Goal: Communication & Community: Answer question/provide support

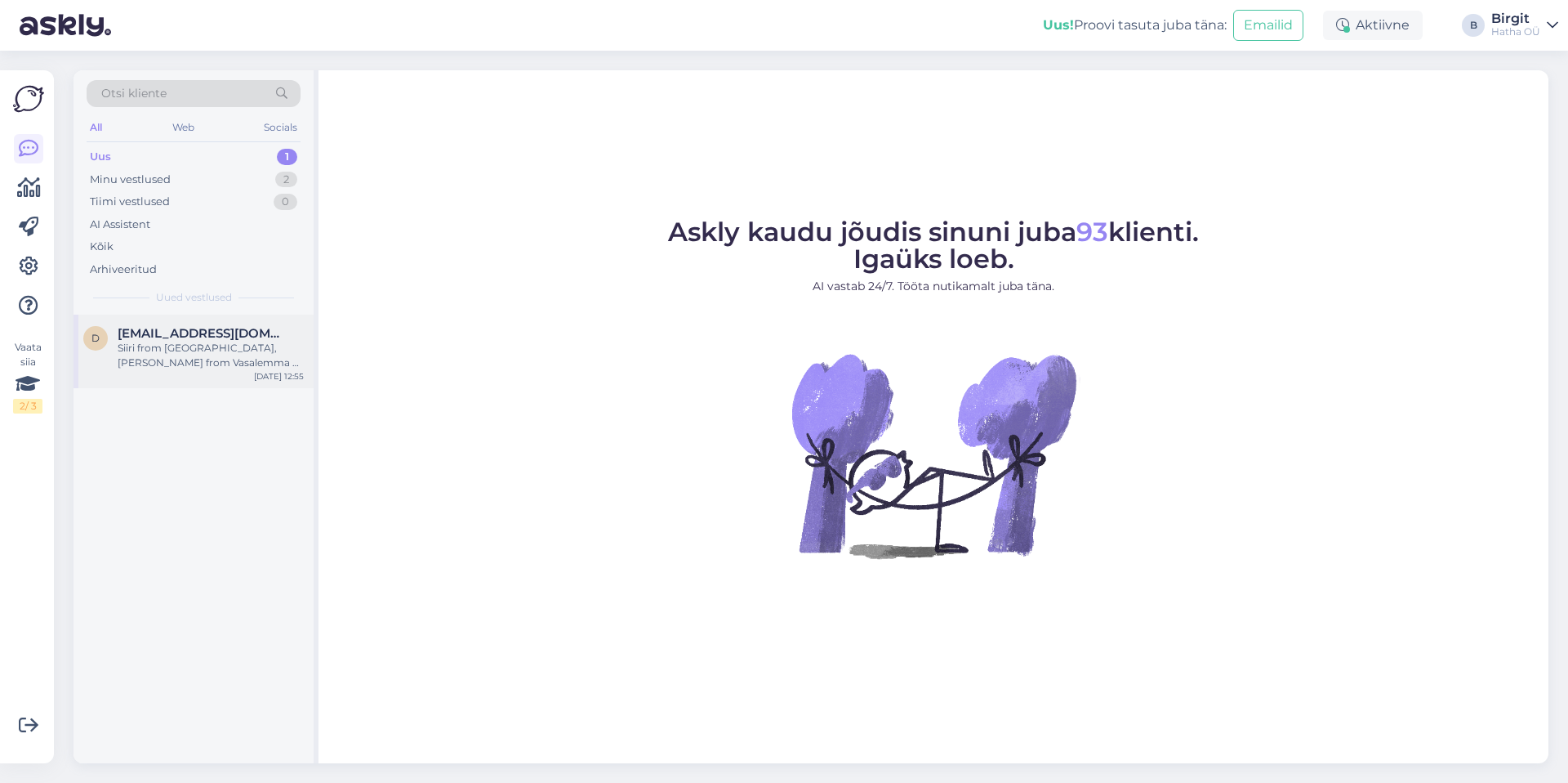
click at [195, 341] on div "Siiri from [GEOGRAPHIC_DATA], [PERSON_NAME] from Vasalemma & 15 others bought t…" at bounding box center [210, 355] width 186 height 29
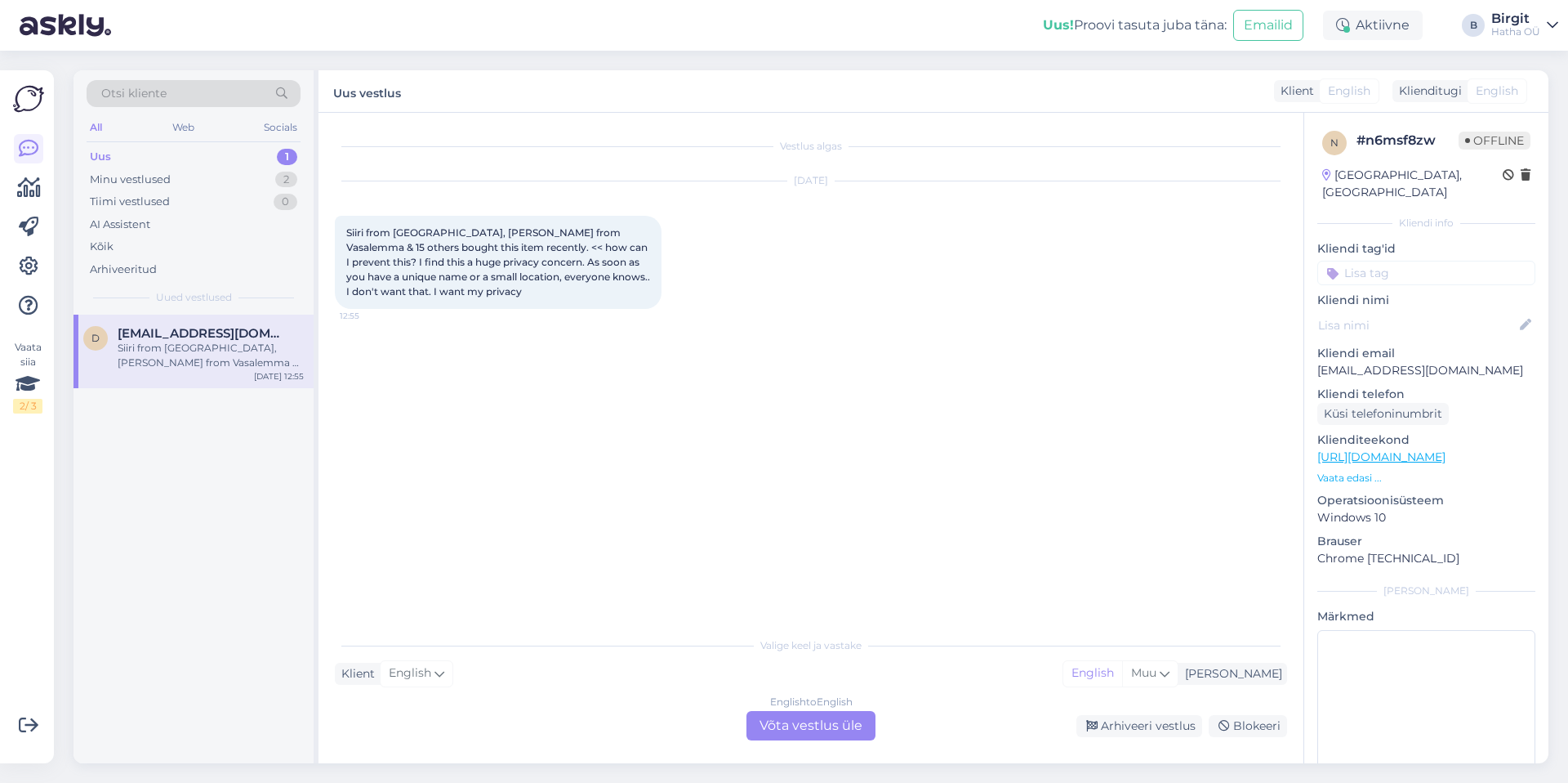
click at [835, 716] on div "English to English Võta vestlus üle" at bounding box center [810, 725] width 129 height 29
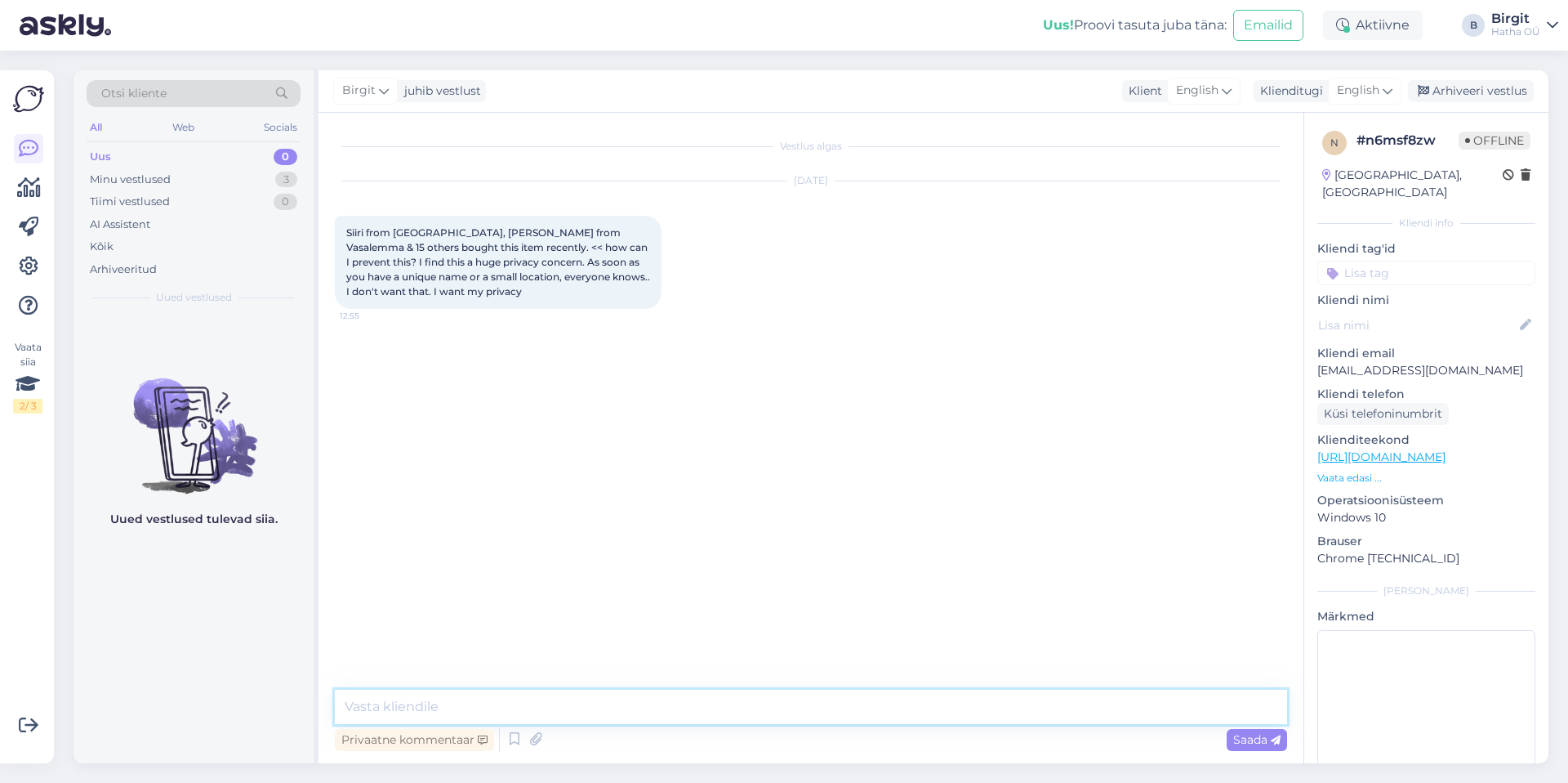
click at [559, 710] on textarea at bounding box center [810, 706] width 953 height 35
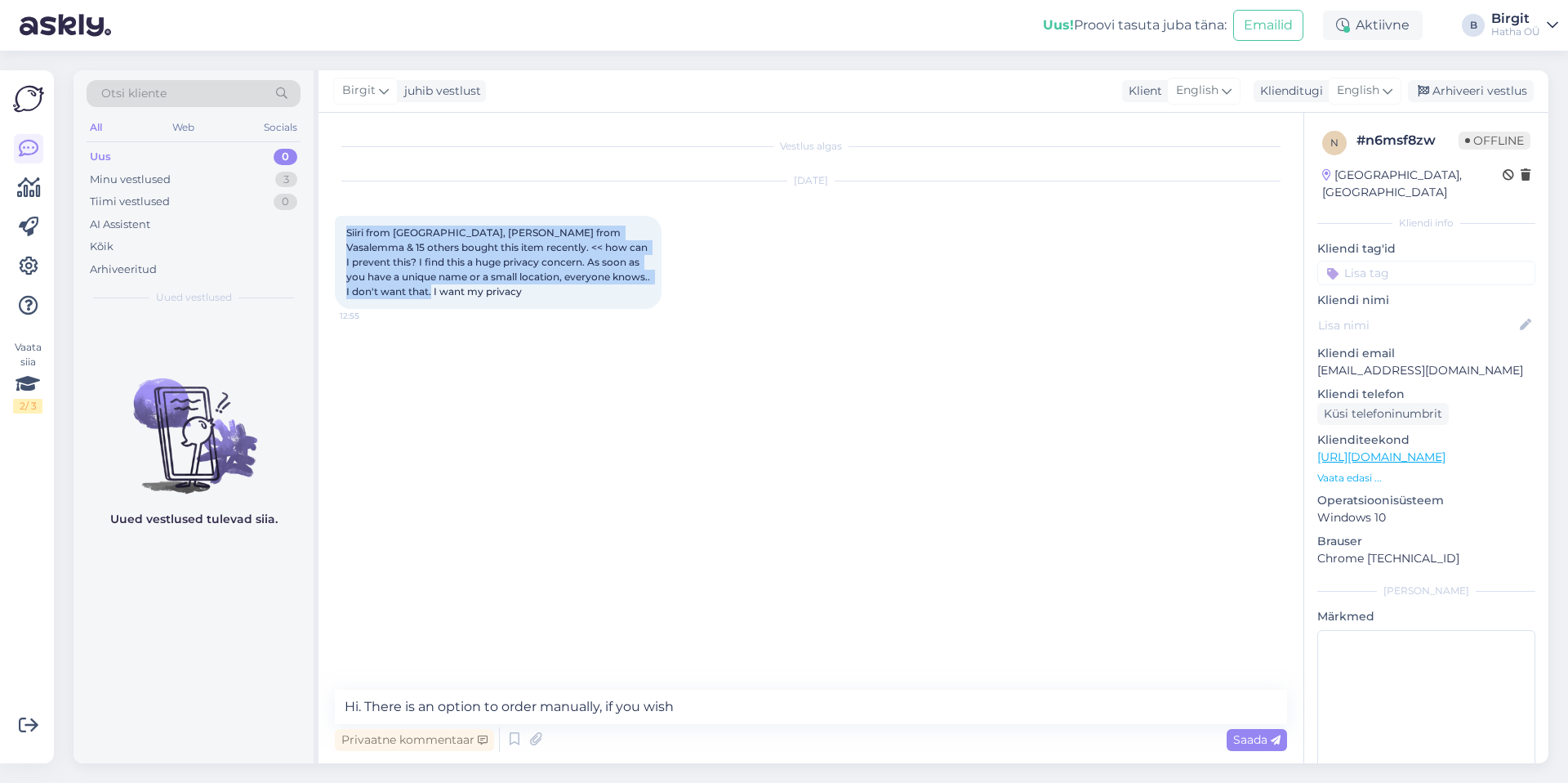
drag, startPoint x: 347, startPoint y: 230, endPoint x: 406, endPoint y: 295, distance: 87.8
click at [406, 295] on div "Siiri from [GEOGRAPHIC_DATA], [PERSON_NAME] from Vasalemma & 15 others bought t…" at bounding box center [497, 262] width 326 height 93
copy span "Siiri from [GEOGRAPHIC_DATA], [PERSON_NAME] from Vasalemma & 15 others bought t…"
click at [704, 708] on textarea "Hi. There is an option to order manually, if you wish" at bounding box center [810, 706] width 953 height 35
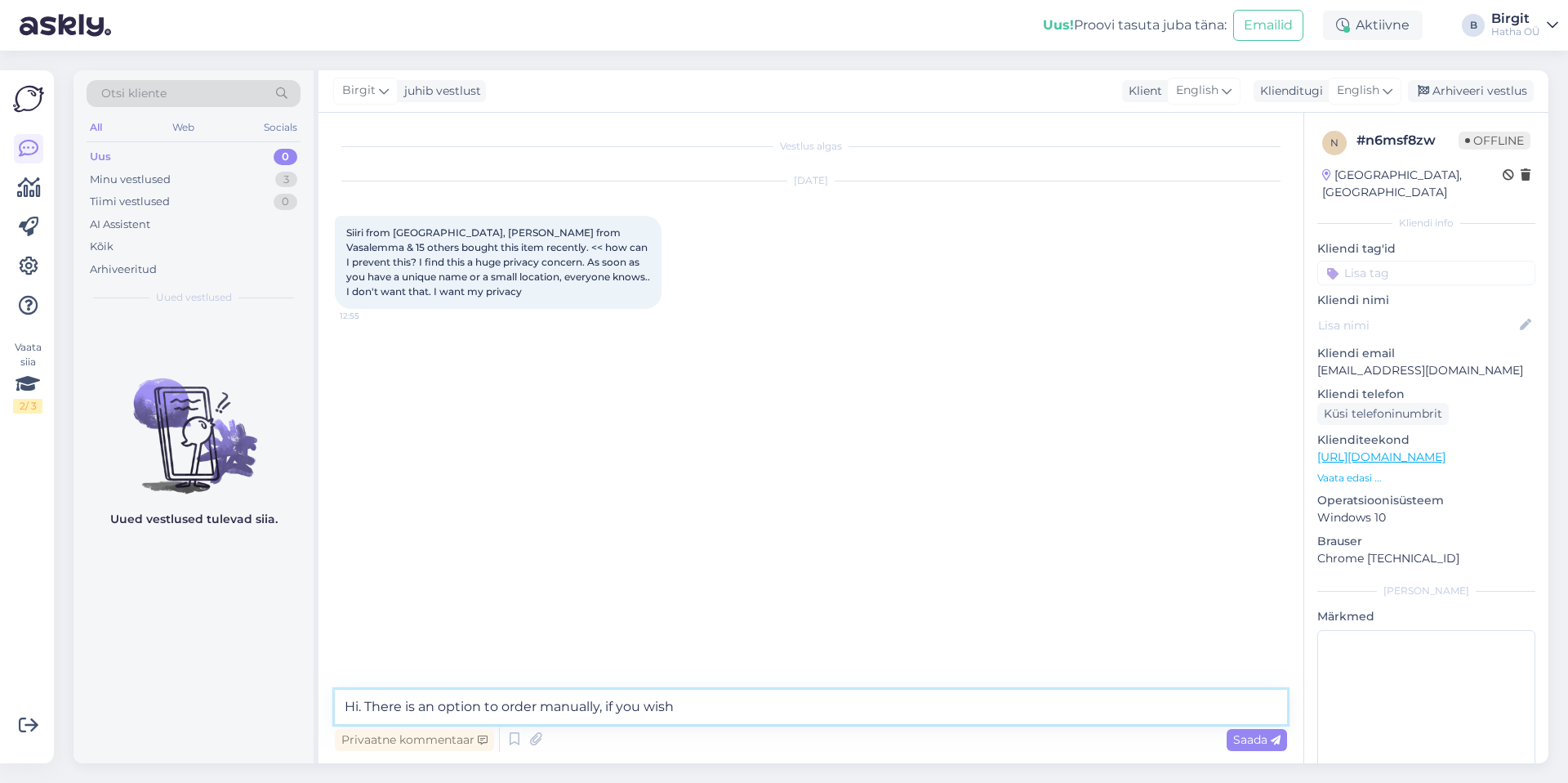
drag, startPoint x: 575, startPoint y: 703, endPoint x: 330, endPoint y: 704, distance: 245.0
click at [330, 704] on div "Vestlus algas [DATE] Siiri from [GEOGRAPHIC_DATA], Kairi from Vasalemma & 15 ot…" at bounding box center [810, 438] width 985 height 650
paste textarea "lorem — ipsum dol sit ametcon adip. Eli’se doeiu: temp i utlab etdo + magna ali…"
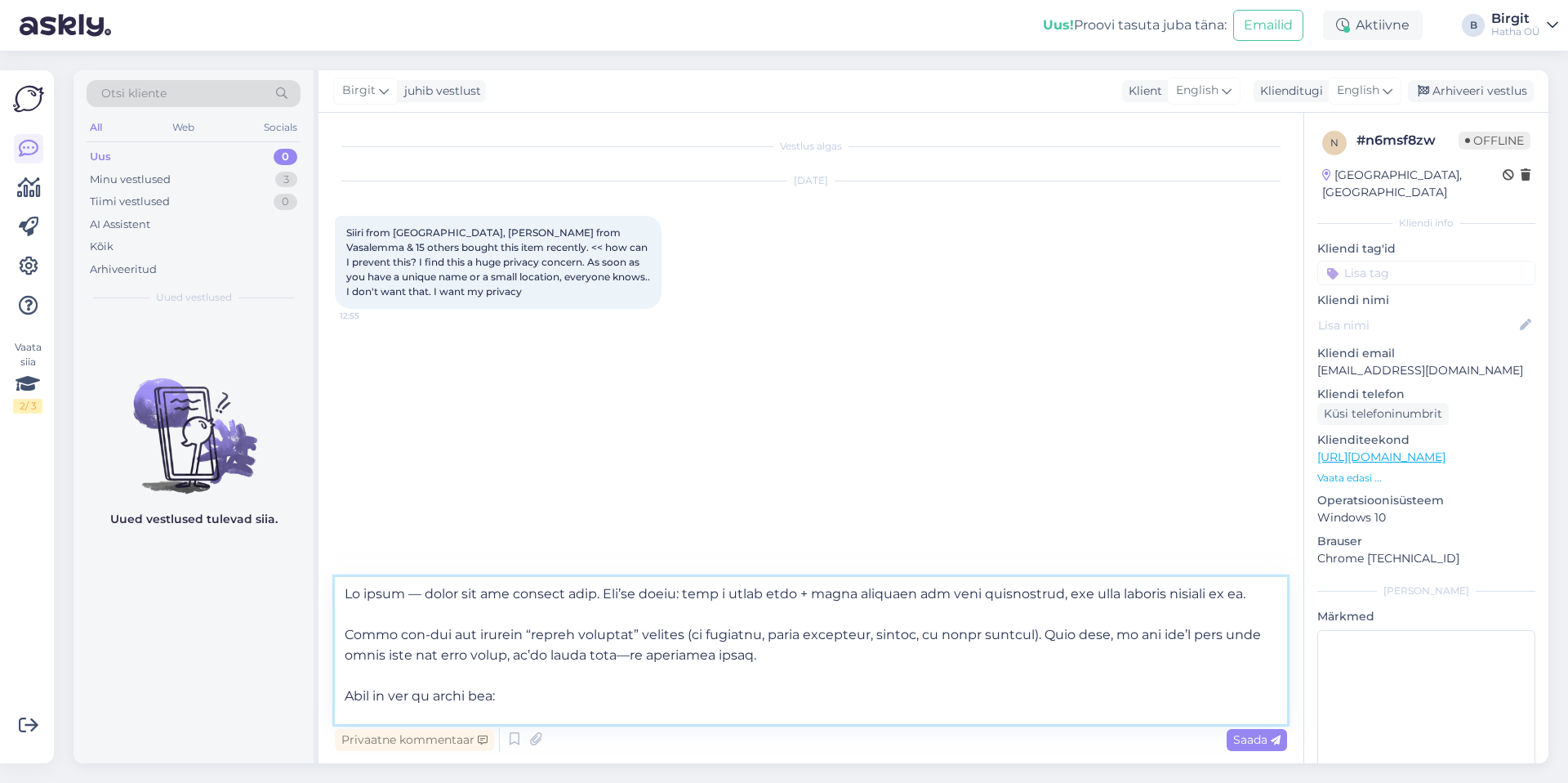
drag, startPoint x: 579, startPoint y: 595, endPoint x: 511, endPoint y: 596, distance: 68.0
click at [511, 596] on textarea at bounding box center [810, 650] width 953 height 147
drag, startPoint x: 675, startPoint y: 591, endPoint x: 699, endPoint y: 625, distance: 41.6
click at [675, 591] on textarea at bounding box center [810, 650] width 953 height 147
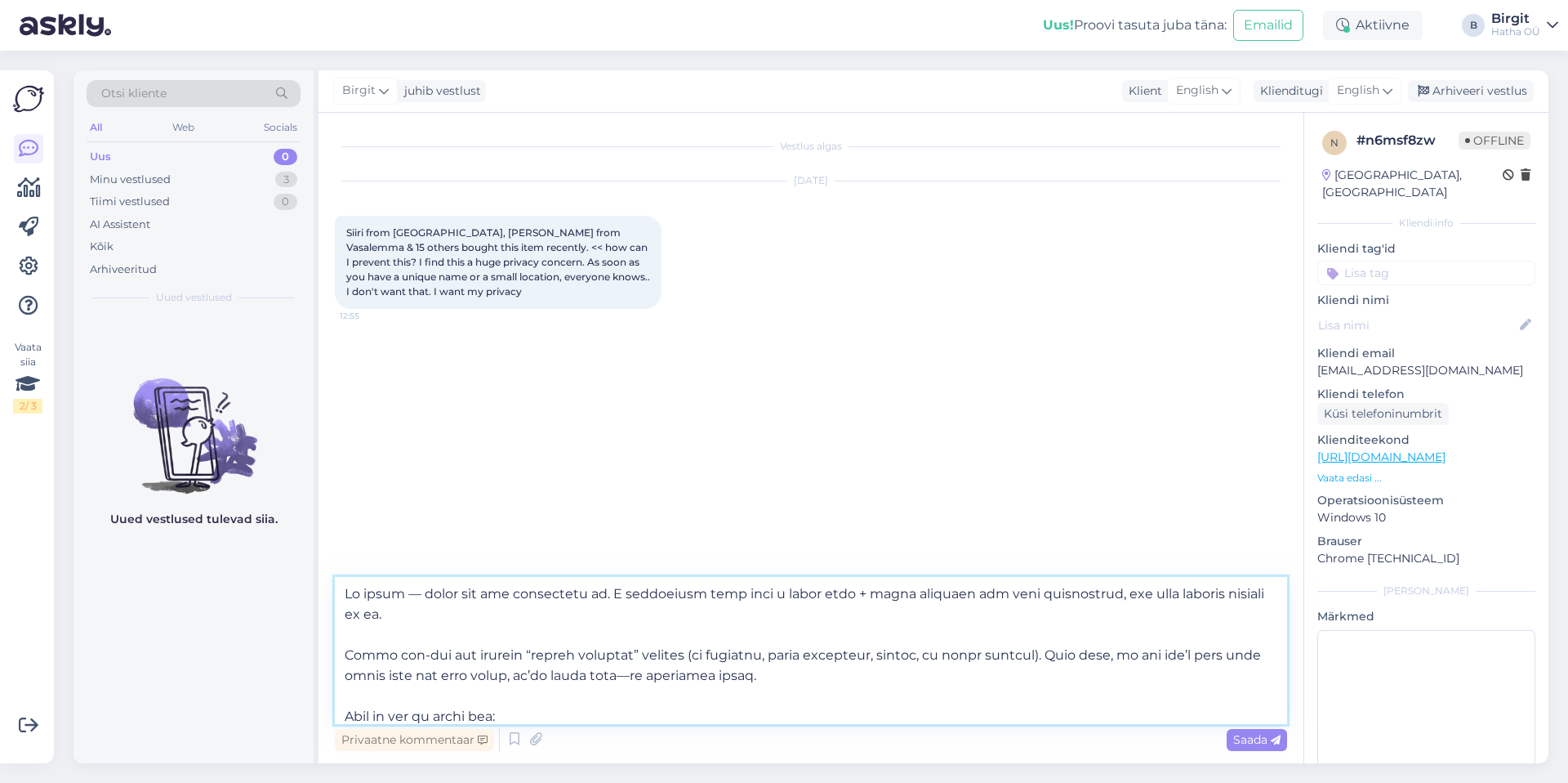
drag, startPoint x: 380, startPoint y: 626, endPoint x: 1072, endPoint y: 588, distance: 693.0
click at [1072, 588] on textarea at bounding box center [810, 650] width 953 height 147
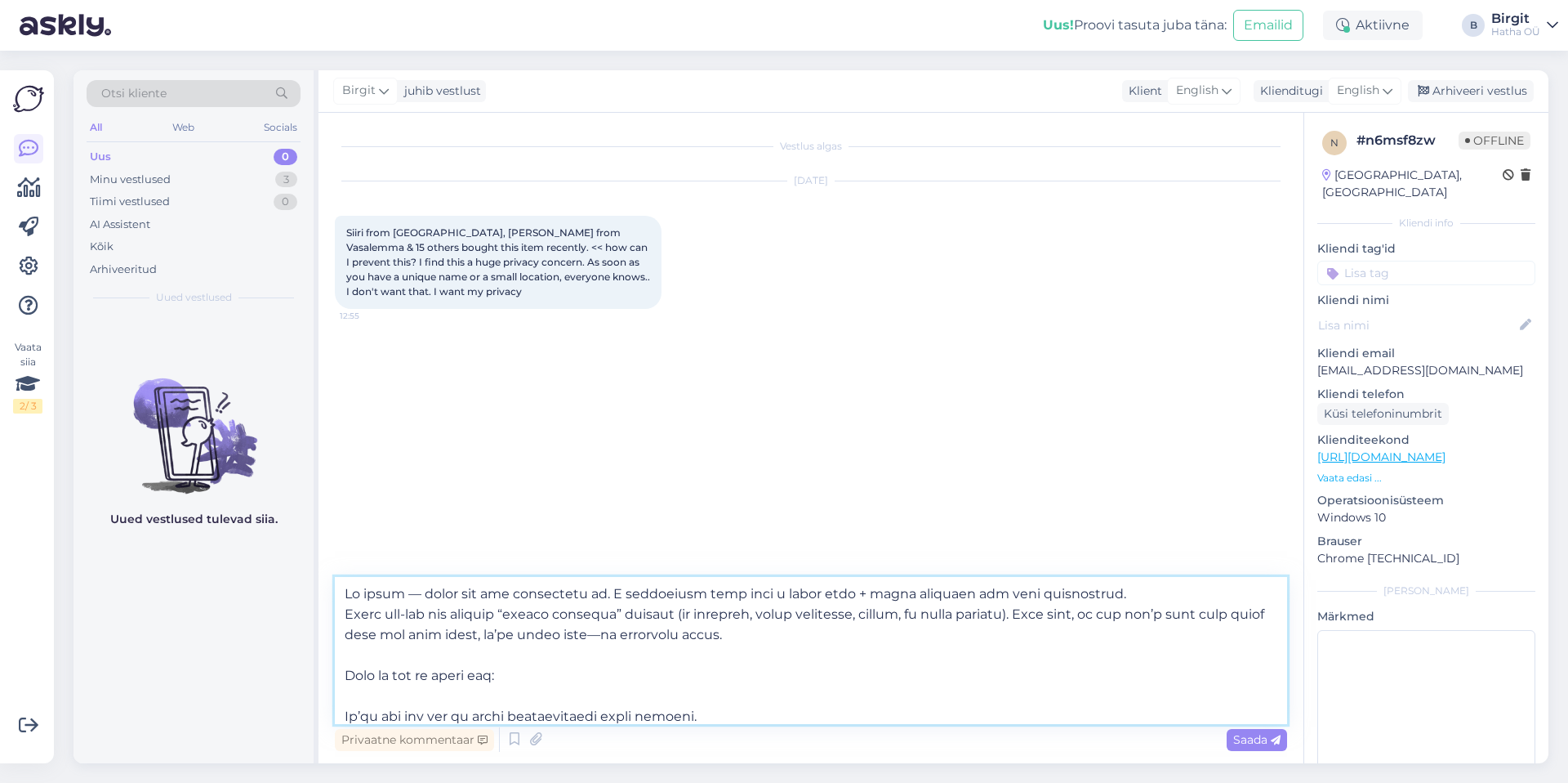
click at [845, 589] on textarea at bounding box center [810, 650] width 953 height 147
click at [719, 587] on textarea at bounding box center [810, 650] width 953 height 147
click at [344, 614] on textarea at bounding box center [810, 650] width 953 height 147
click at [662, 638] on textarea at bounding box center [810, 650] width 953 height 147
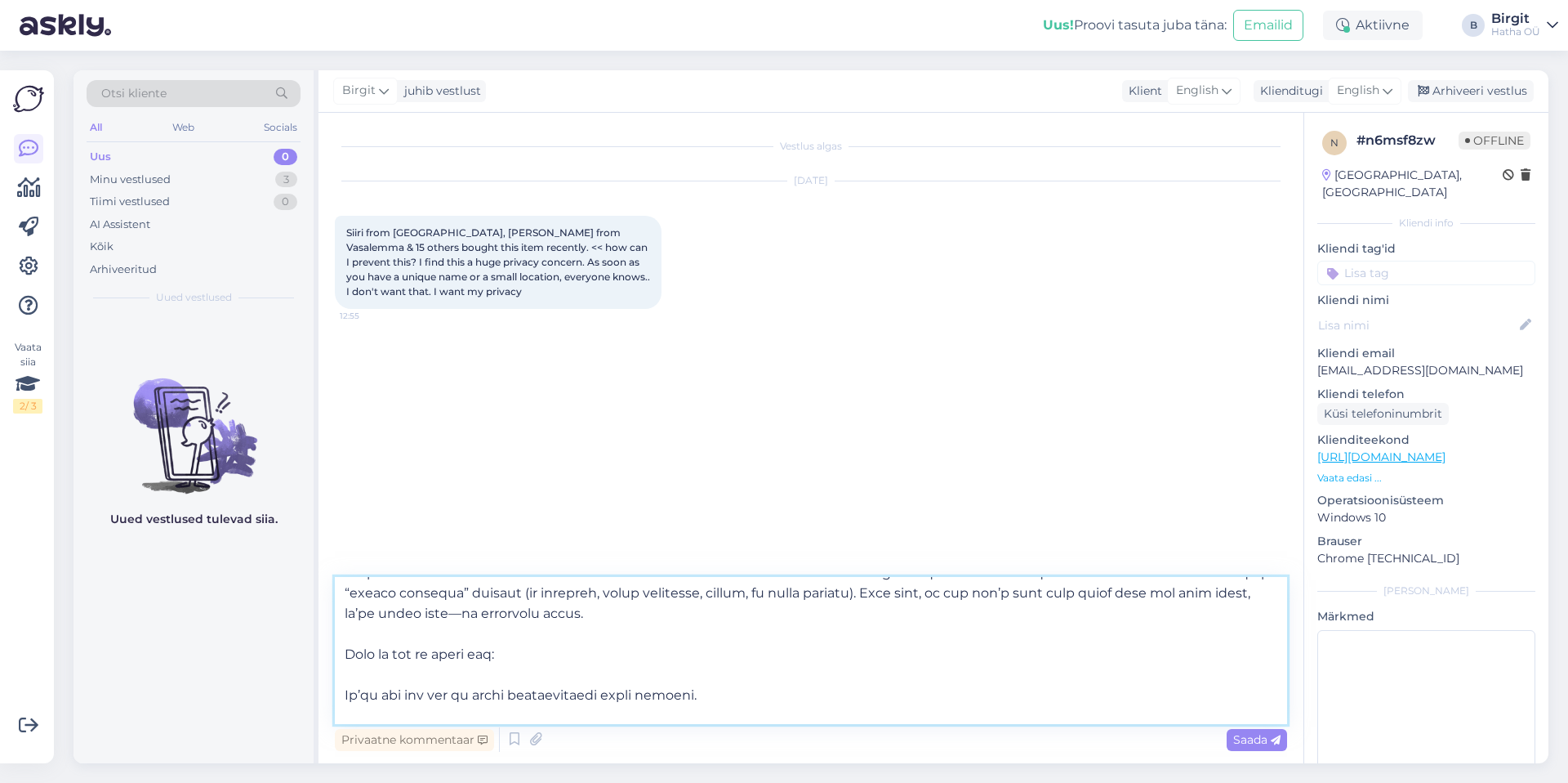
scroll to position [51, 0]
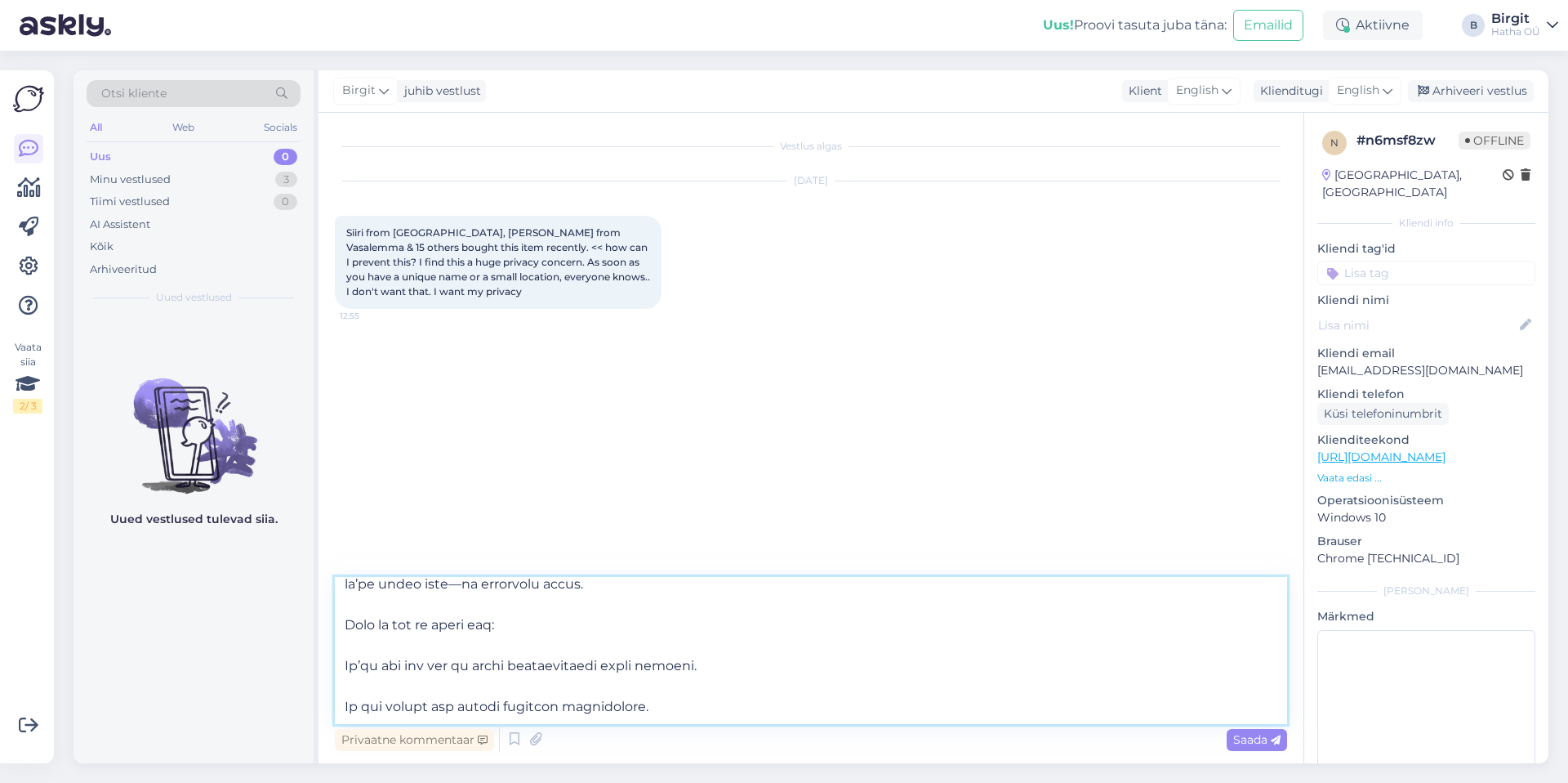
drag, startPoint x: 384, startPoint y: 663, endPoint x: 735, endPoint y: 682, distance: 351.5
click at [735, 682] on textarea at bounding box center [810, 650] width 953 height 147
drag, startPoint x: 578, startPoint y: 687, endPoint x: 293, endPoint y: 674, distance: 285.3
click at [293, 674] on div "Otsi kliente All Web Socials Uus 0 Minu vestlused 3 Tiimi vestlused 0 AI Assist…" at bounding box center [811, 416] width 1475 height 693
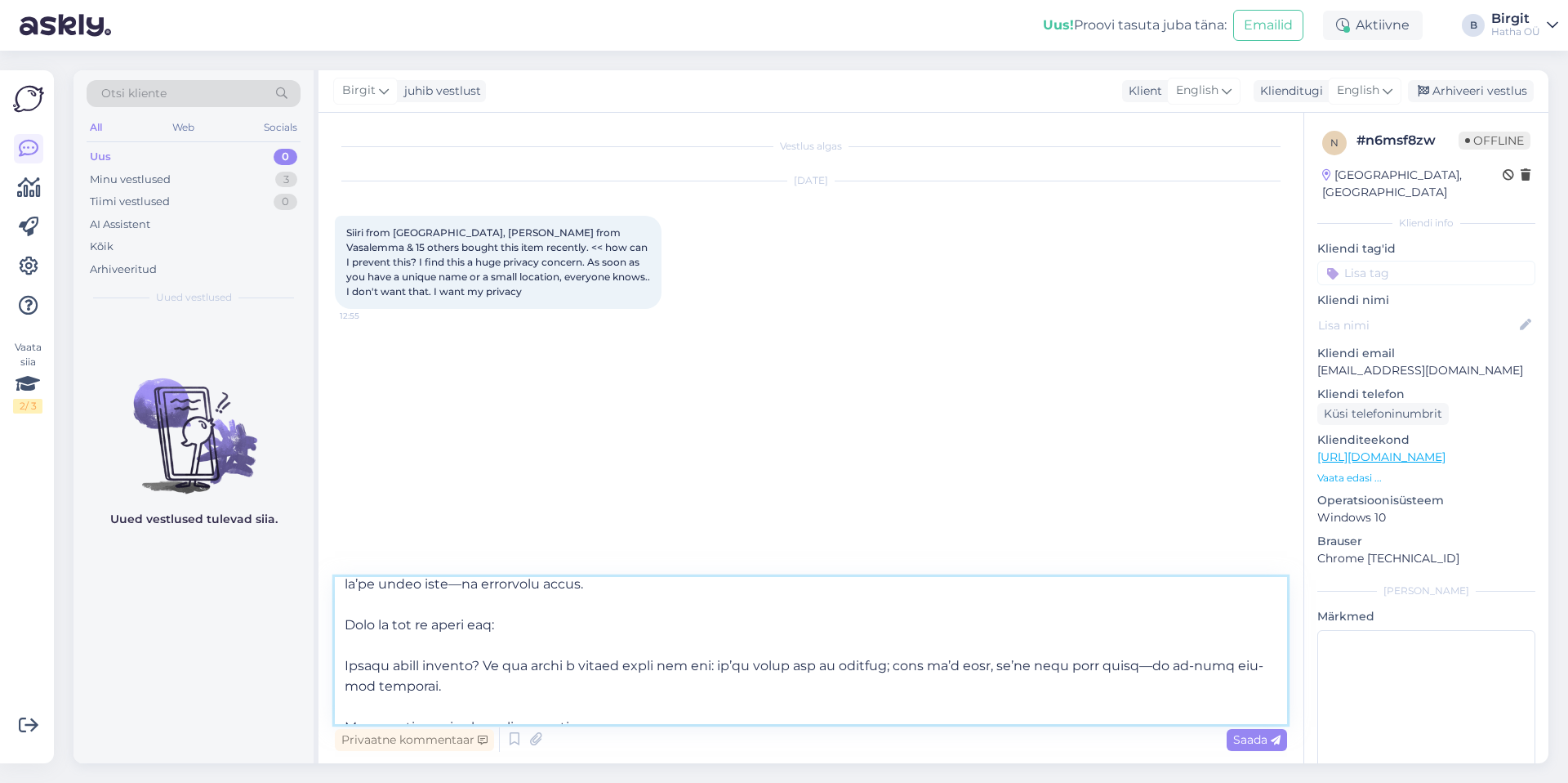
drag, startPoint x: 414, startPoint y: 695, endPoint x: 314, endPoint y: 654, distance: 108.1
click at [314, 654] on div "Otsi kliente All Web Socials Uus 0 Minu vestlused 3 Tiimi vestlused 0 AI Assist…" at bounding box center [811, 416] width 1475 height 693
click at [398, 670] on textarea at bounding box center [810, 650] width 953 height 147
drag, startPoint x: 482, startPoint y: 667, endPoint x: 314, endPoint y: 651, distance: 168.8
click at [314, 651] on div "Otsi kliente All Web Socials Uus 0 Minu vestlused 3 Tiimi vestlused 0 AI Assist…" at bounding box center [811, 416] width 1475 height 693
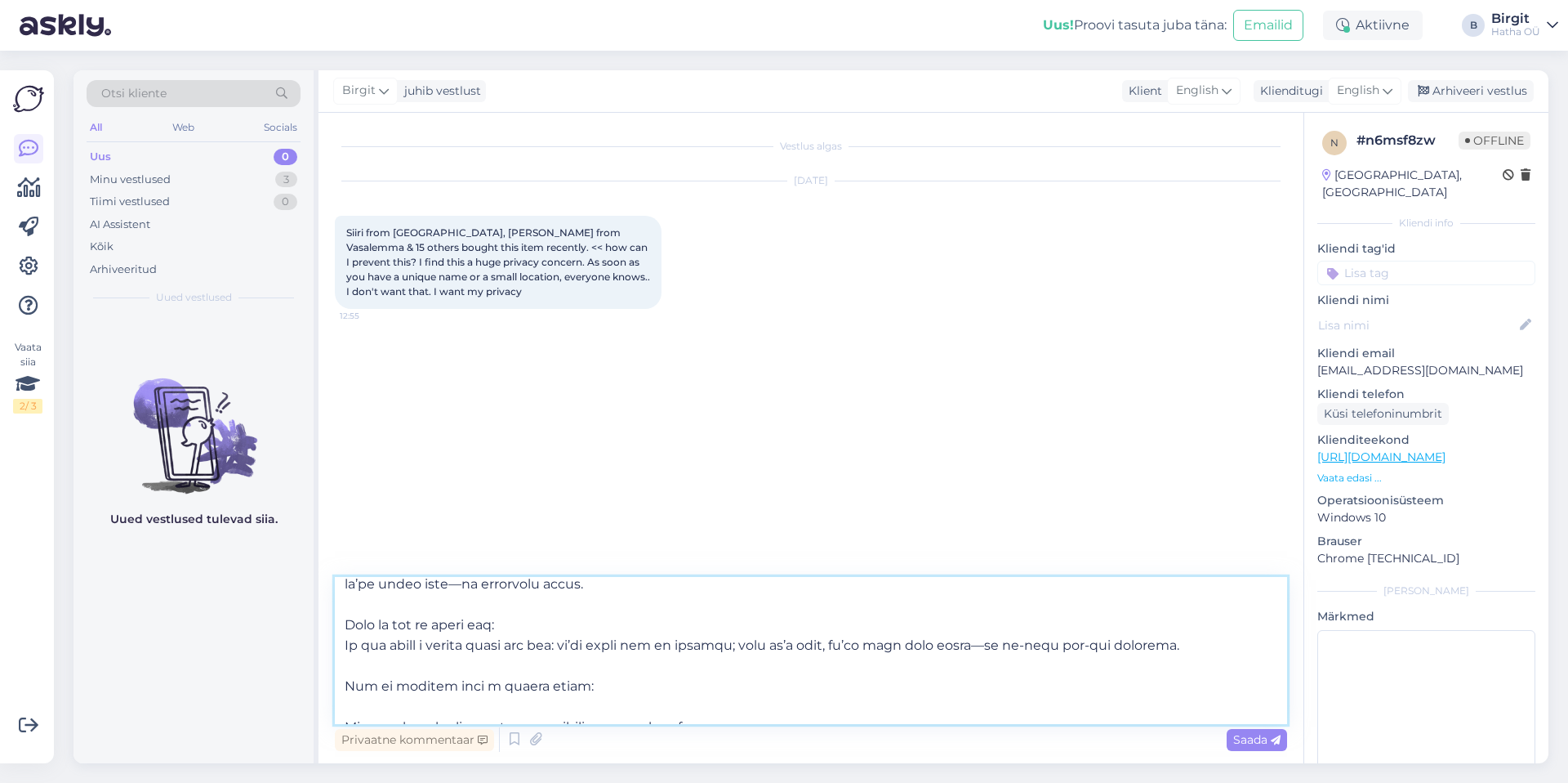
click at [344, 624] on textarea at bounding box center [810, 650] width 953 height 147
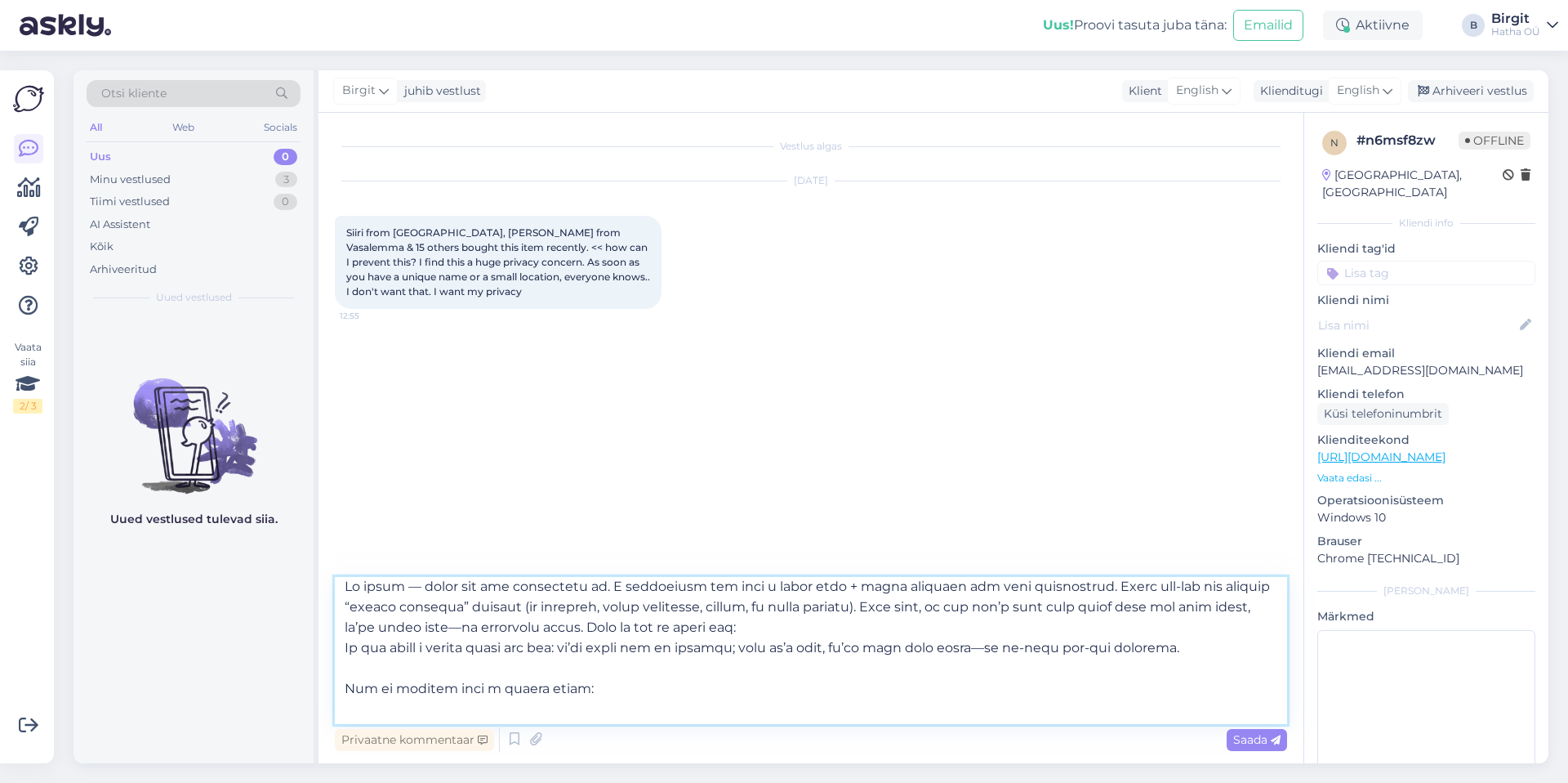
scroll to position [0, 0]
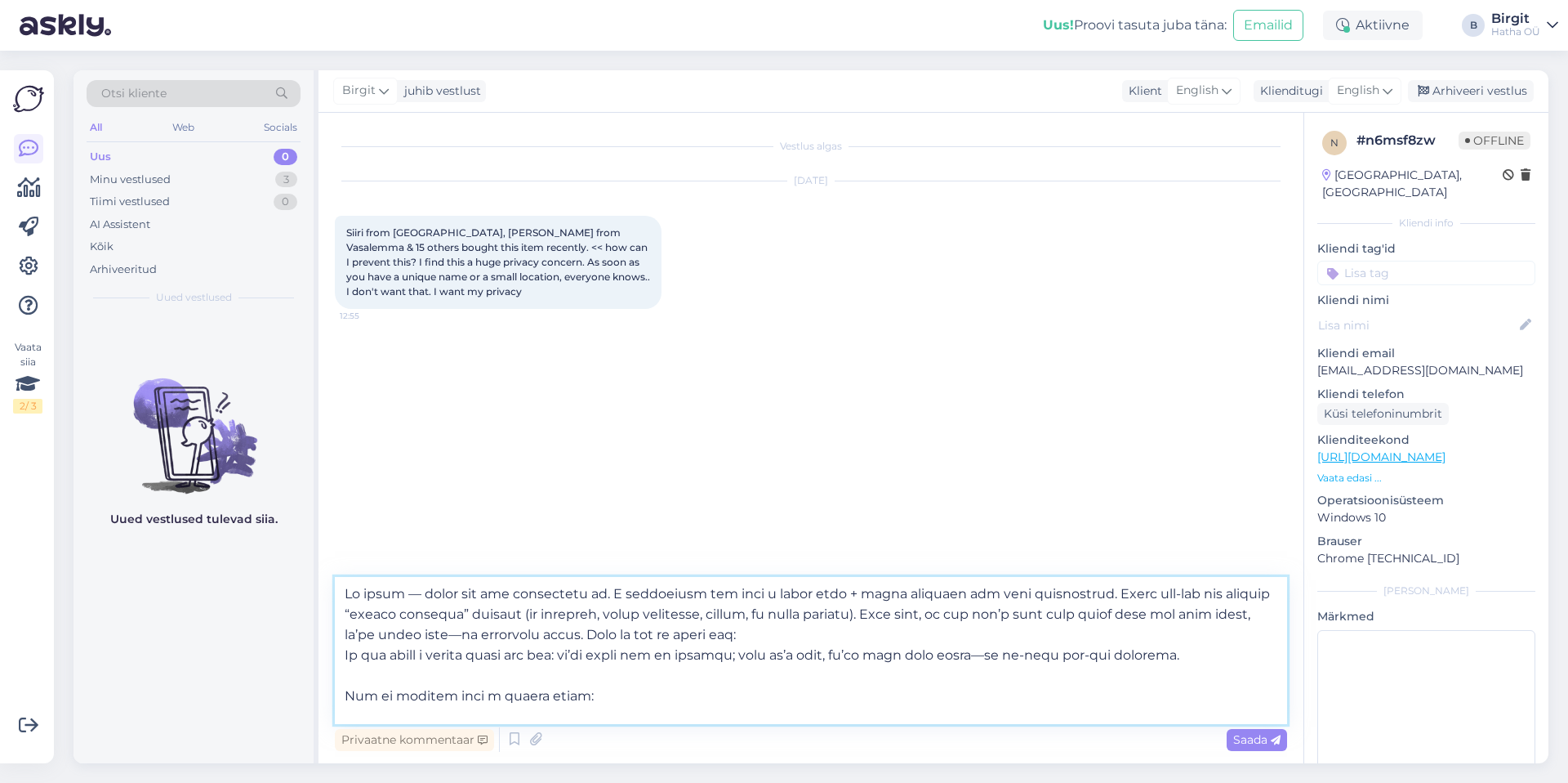
click at [342, 655] on textarea at bounding box center [810, 650] width 953 height 147
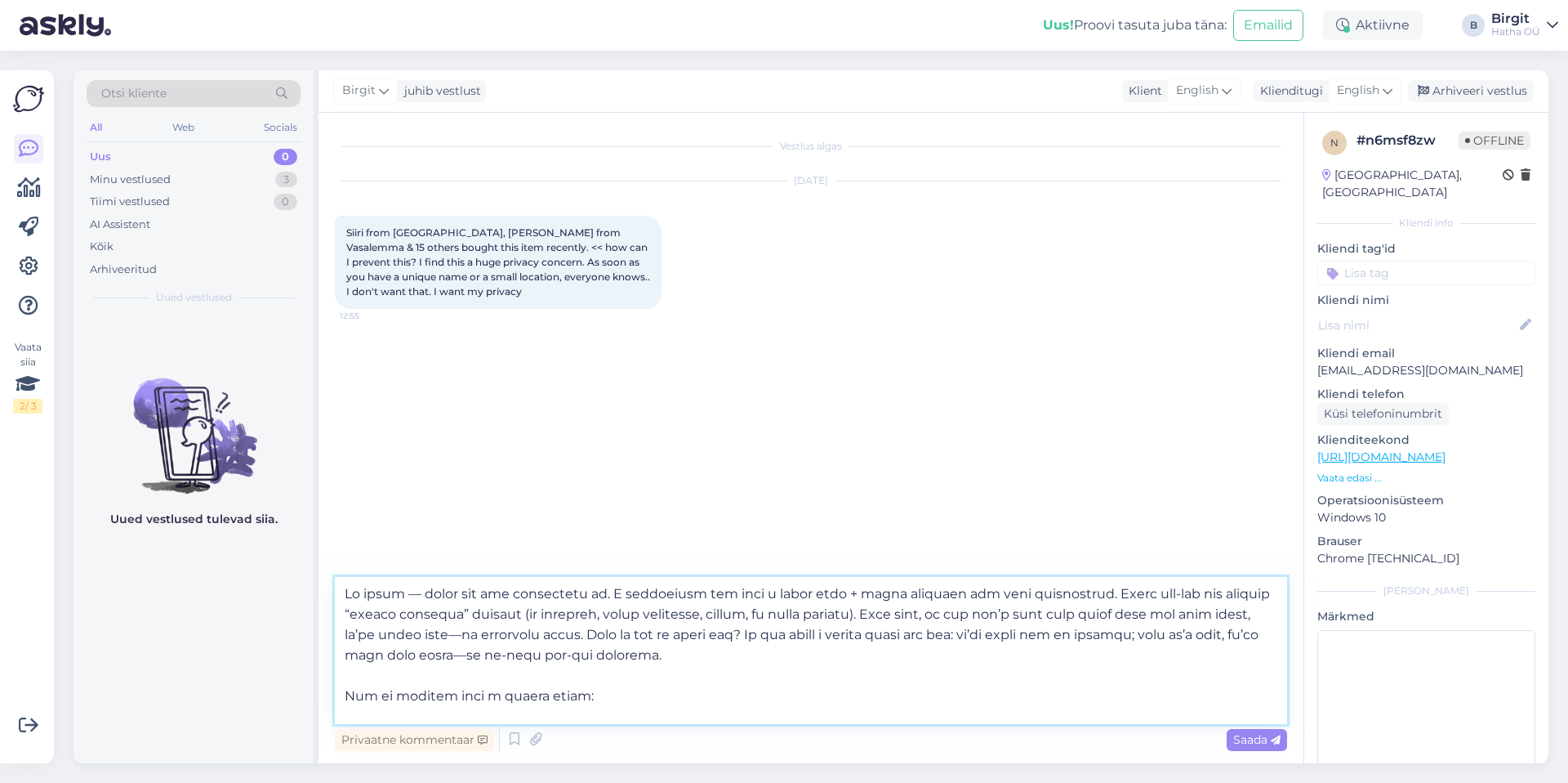
drag, startPoint x: 825, startPoint y: 636, endPoint x: 644, endPoint y: 641, distance: 181.1
click at [644, 641] on textarea at bounding box center [810, 650] width 953 height 147
click at [365, 679] on textarea at bounding box center [810, 650] width 953 height 147
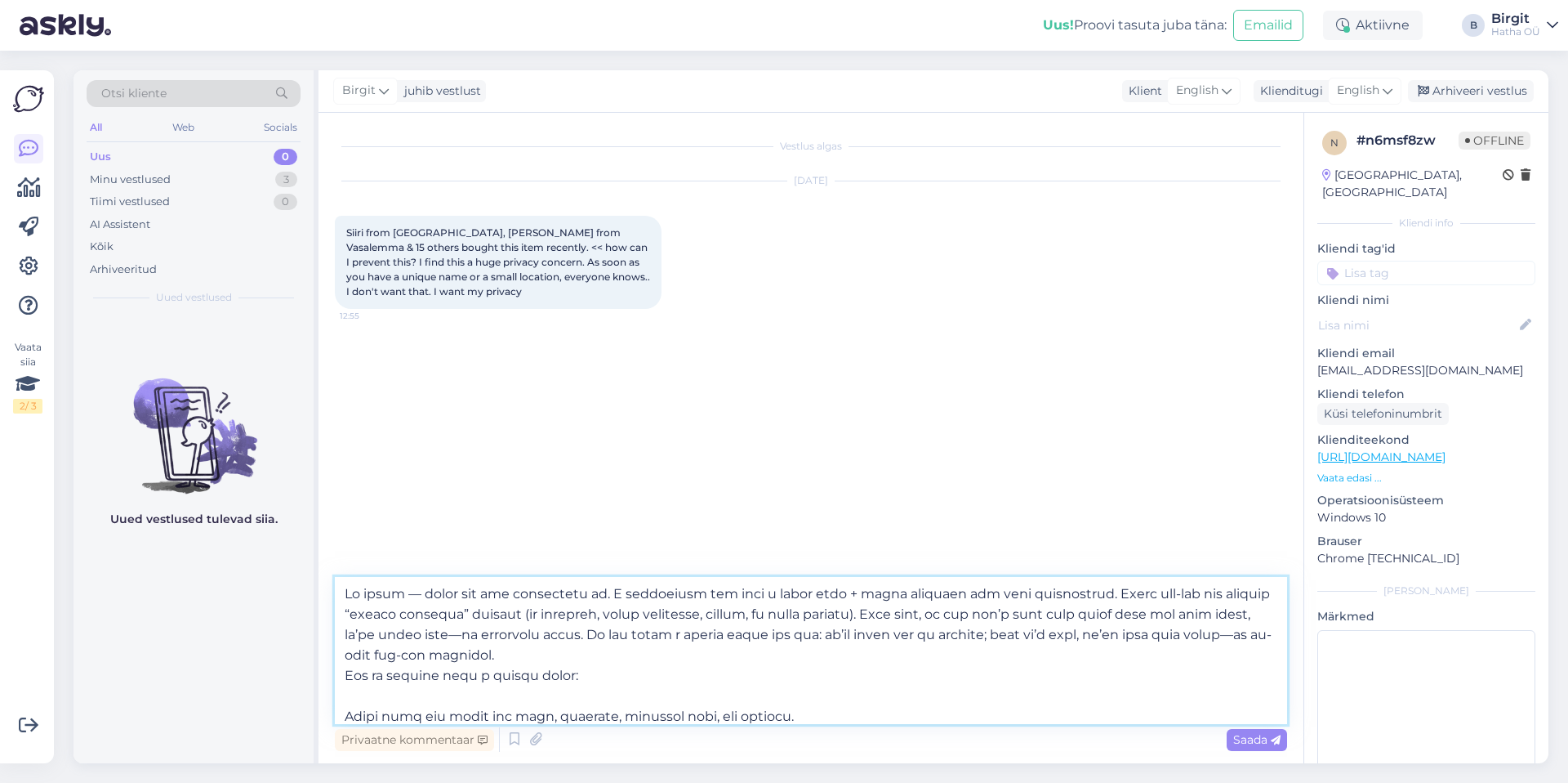
click at [392, 694] on textarea at bounding box center [810, 650] width 953 height 147
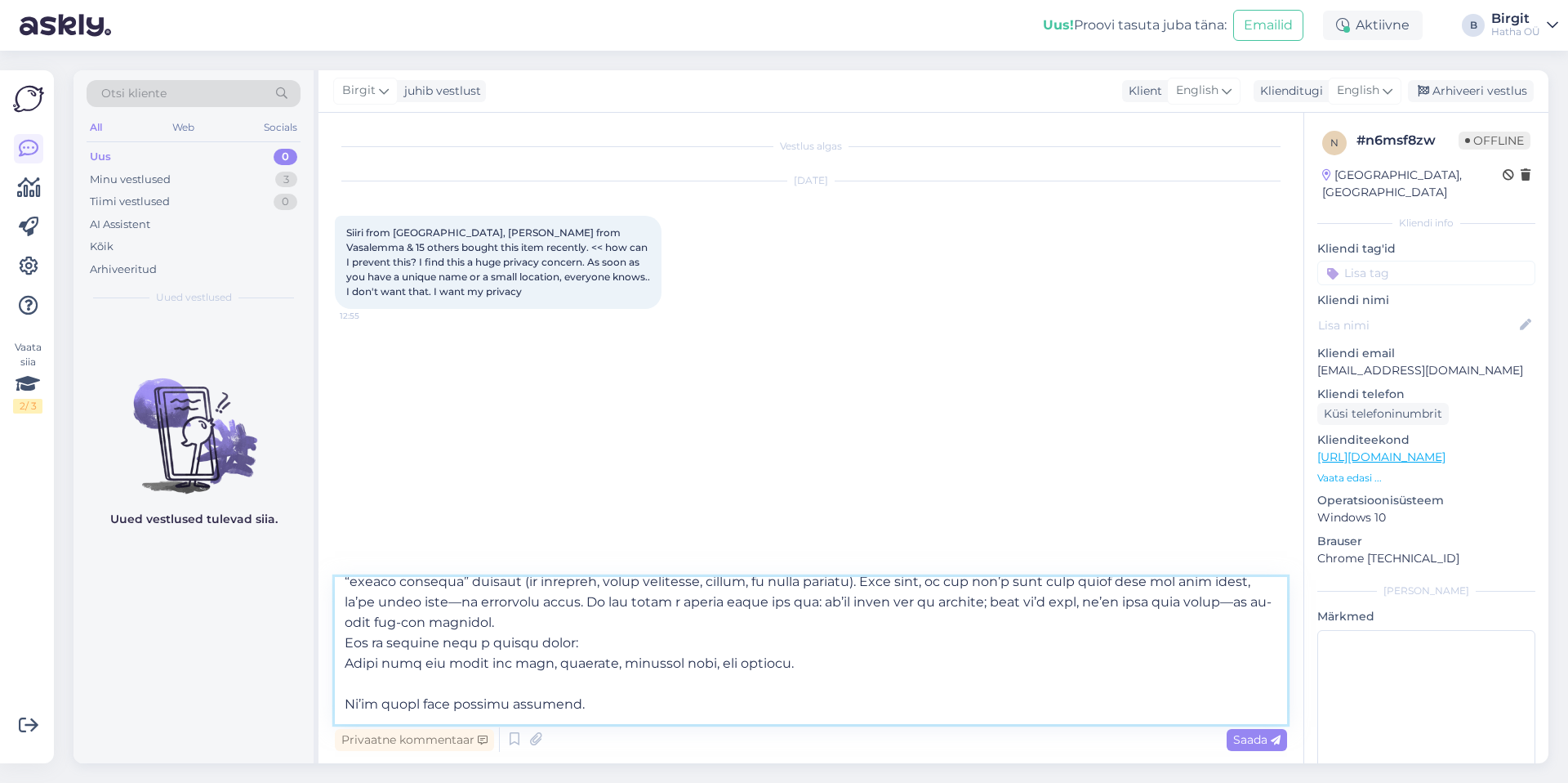
scroll to position [46, 0]
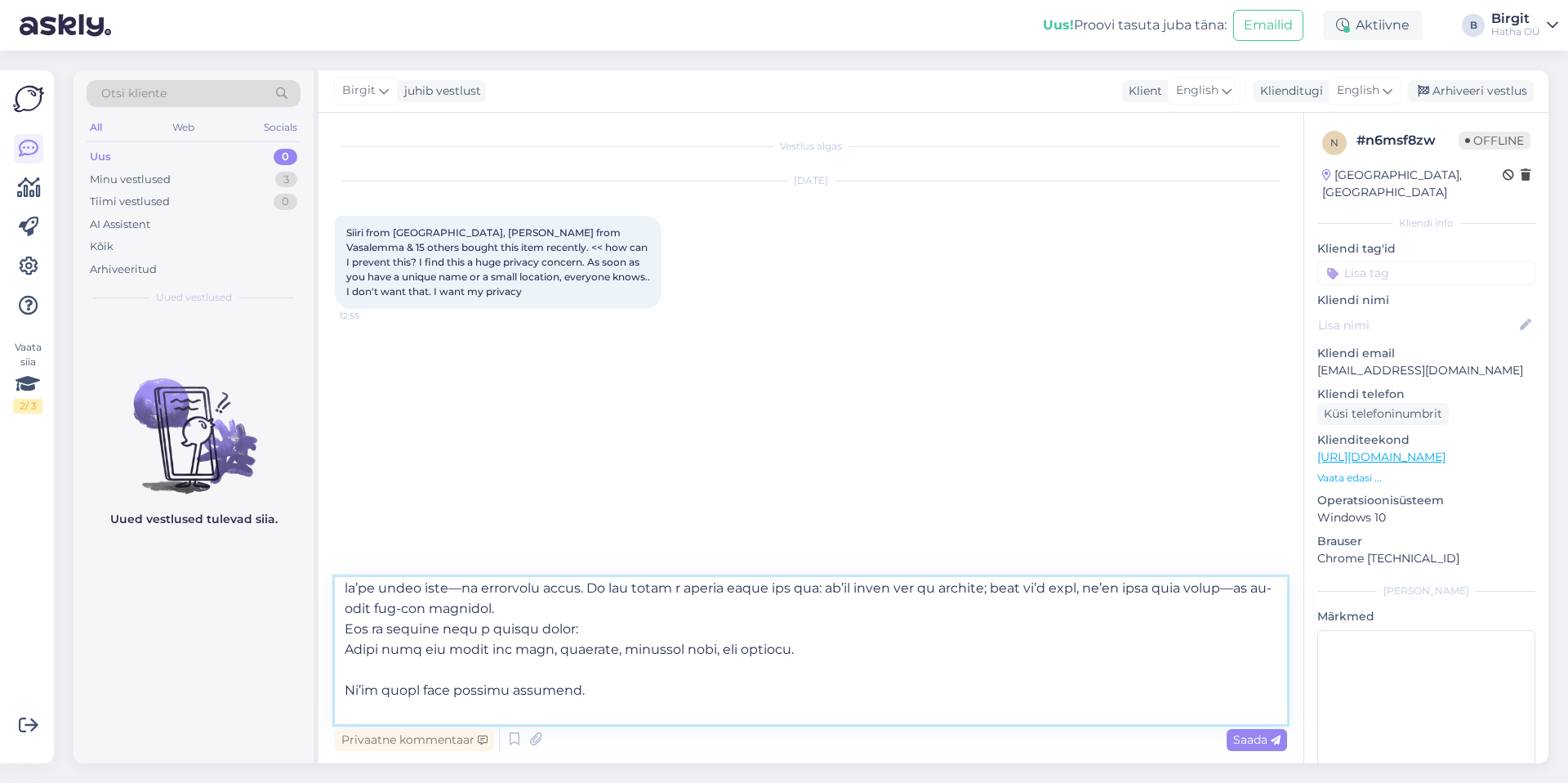
click at [806, 649] on textarea at bounding box center [810, 650] width 953 height 147
click at [773, 652] on textarea at bounding box center [810, 650] width 953 height 147
click at [369, 674] on textarea at bounding box center [810, 650] width 953 height 147
click at [662, 650] on textarea at bounding box center [810, 650] width 953 height 147
click at [709, 647] on textarea at bounding box center [810, 650] width 953 height 147
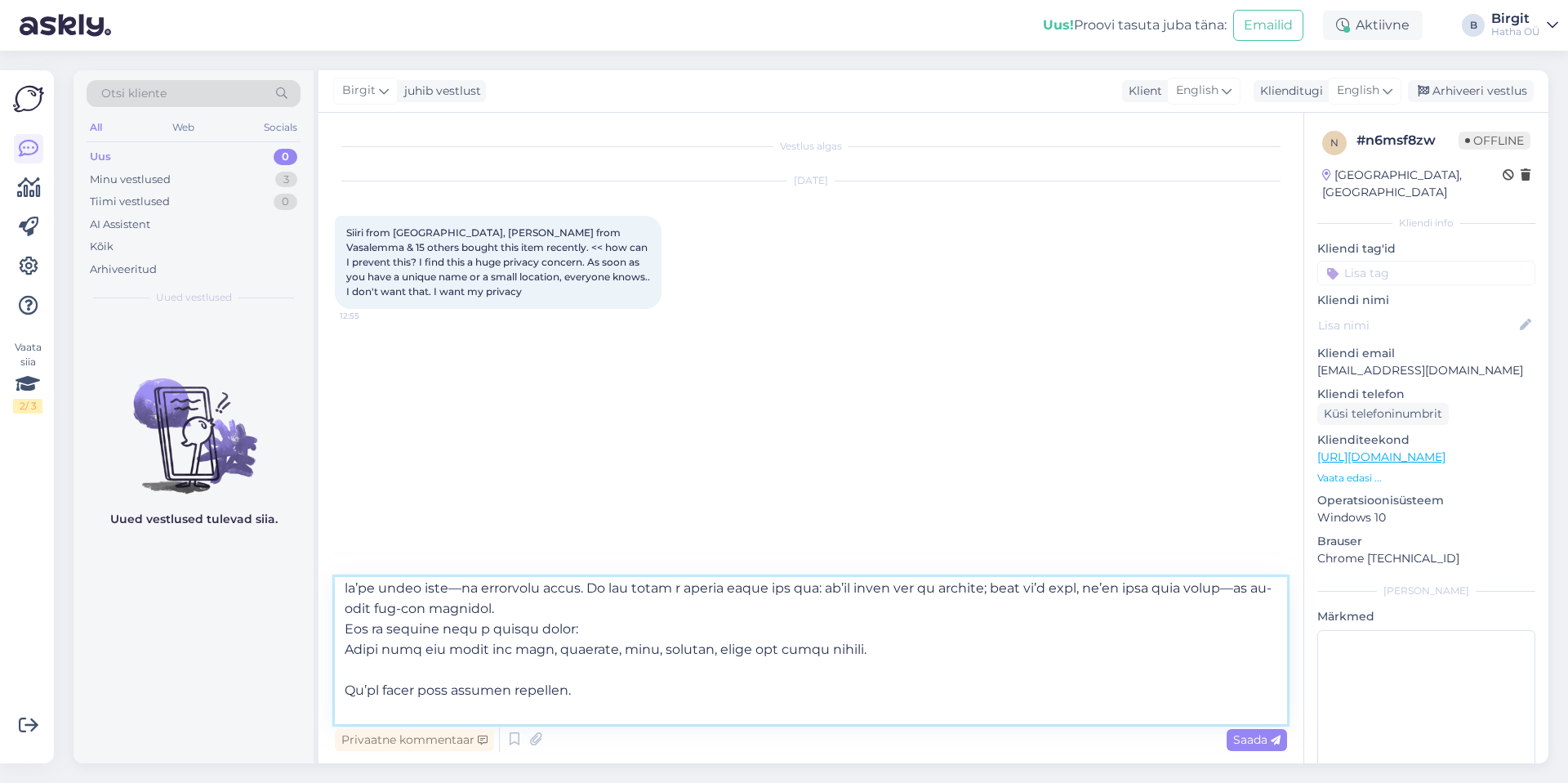
click at [354, 667] on textarea at bounding box center [810, 650] width 953 height 147
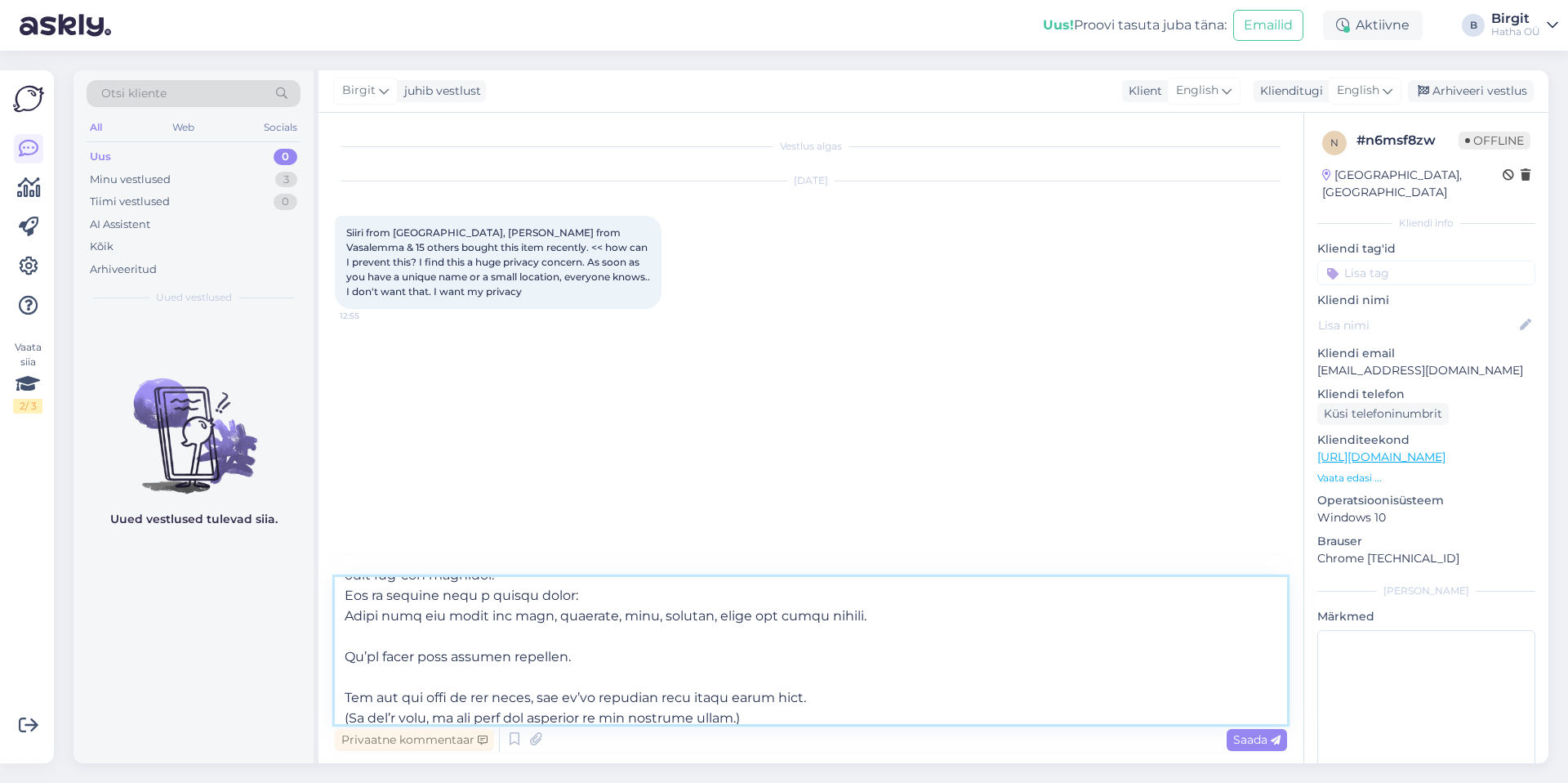
scroll to position [85, 0]
drag, startPoint x: 542, startPoint y: 645, endPoint x: 340, endPoint y: 638, distance: 202.1
click at [340, 638] on textarea at bounding box center [810, 650] width 953 height 147
click at [344, 644] on textarea at bounding box center [810, 650] width 953 height 147
click at [374, 647] on textarea at bounding box center [810, 650] width 953 height 147
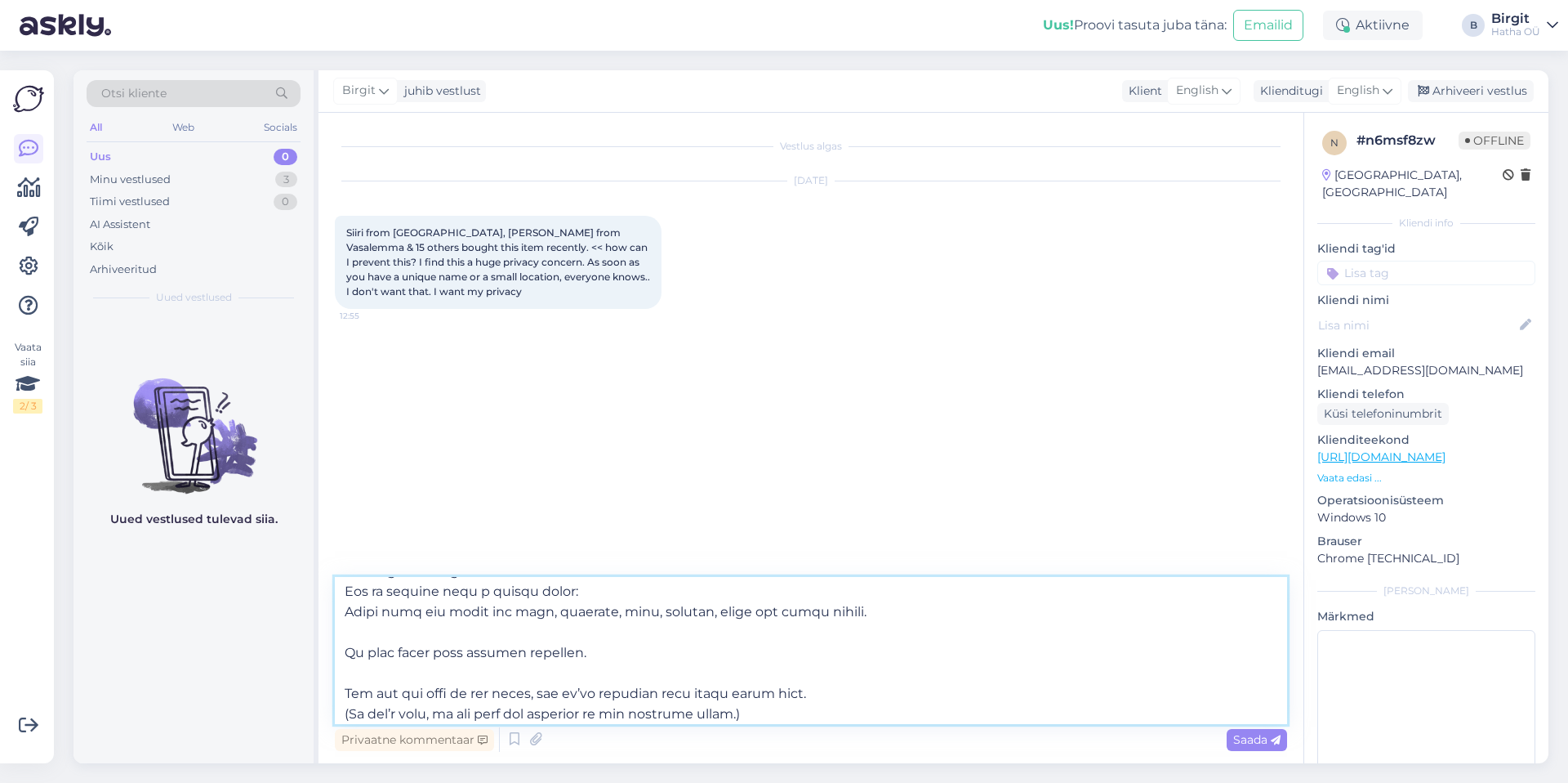
drag, startPoint x: 587, startPoint y: 651, endPoint x: 514, endPoint y: 648, distance: 73.1
click at [514, 648] on textarea at bounding box center [810, 650] width 953 height 147
drag, startPoint x: 392, startPoint y: 649, endPoint x: 464, endPoint y: 595, distance: 90.0
click at [392, 649] on textarea at bounding box center [810, 650] width 953 height 147
click at [675, 645] on textarea at bounding box center [810, 650] width 953 height 147
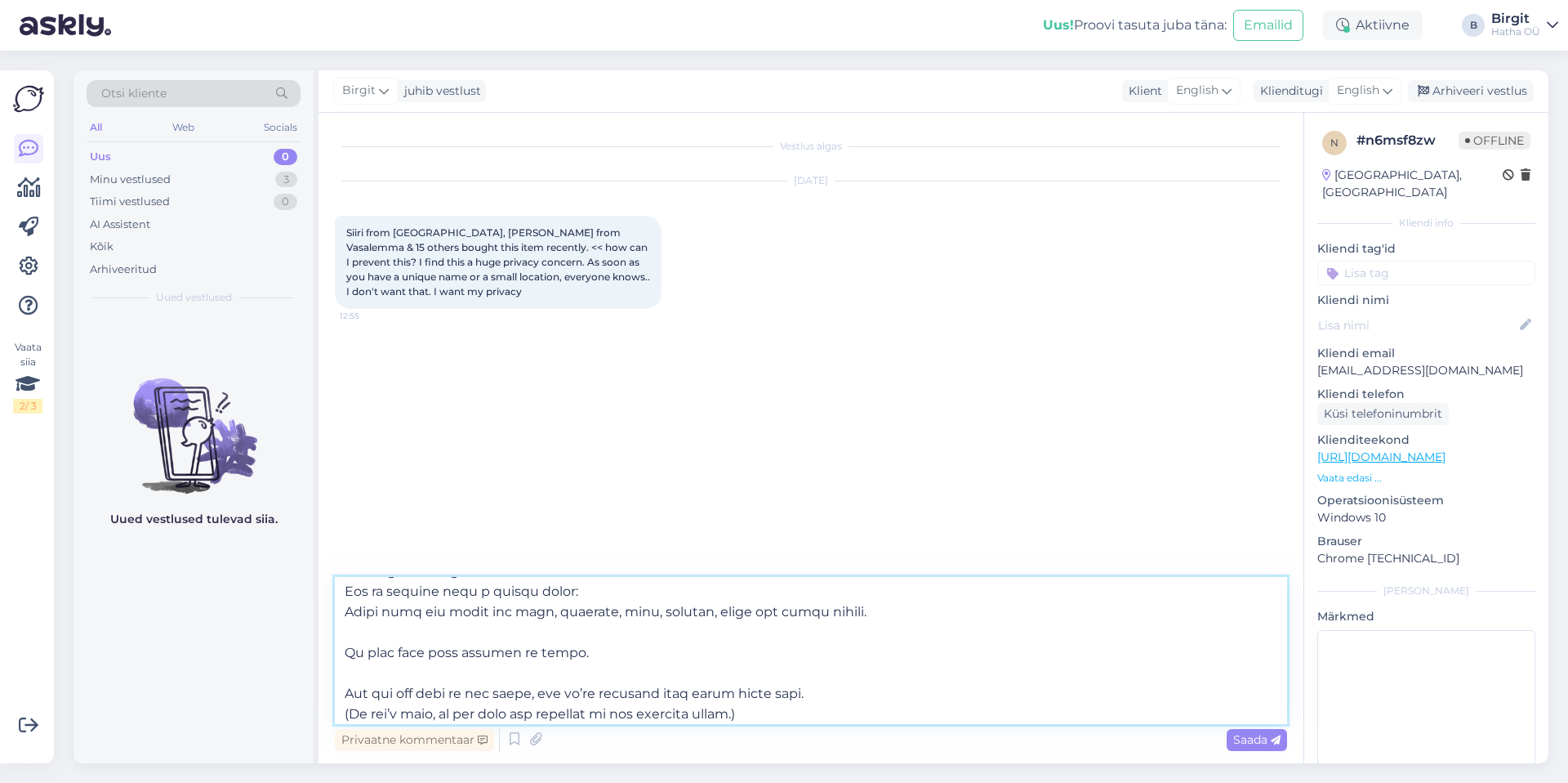
click at [345, 692] on textarea at bounding box center [810, 650] width 953 height 147
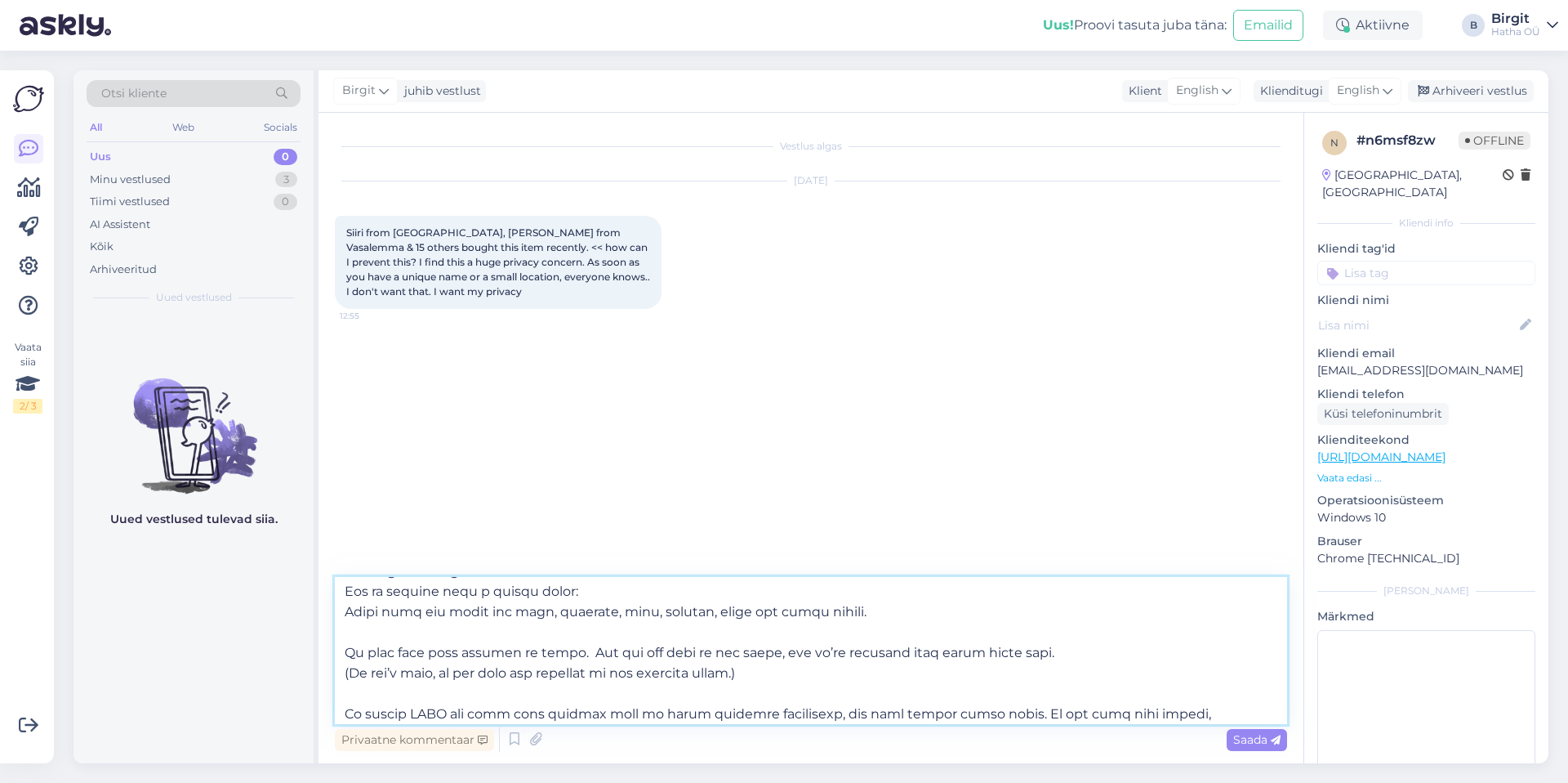
drag, startPoint x: 741, startPoint y: 674, endPoint x: 576, endPoint y: 652, distance: 166.5
click at [576, 652] on textarea at bounding box center [810, 650] width 953 height 147
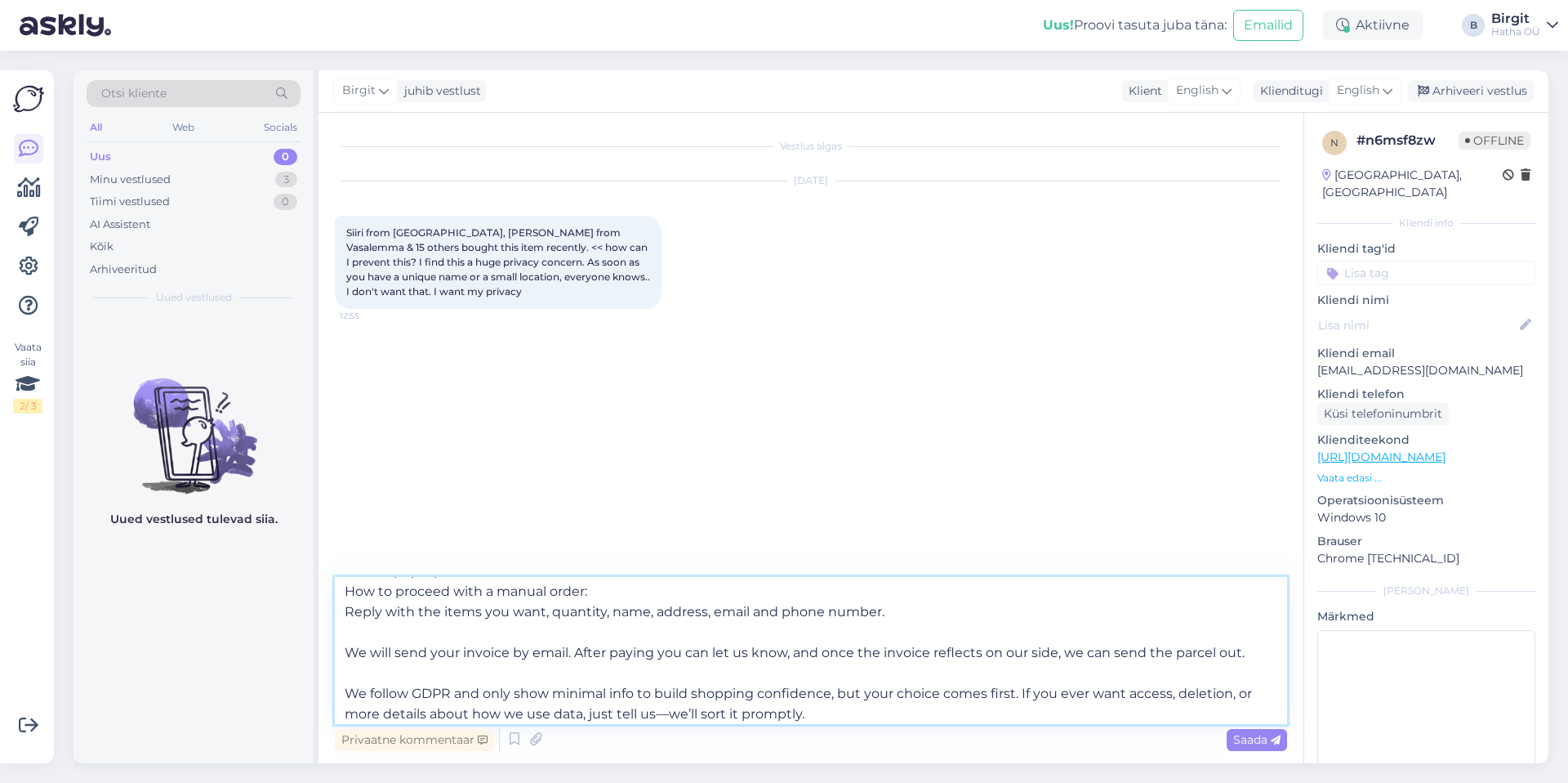
click at [360, 675] on textarea "Hi there — thank you for contacting us. I understand how even a first name + sm…" at bounding box center [810, 650] width 953 height 147
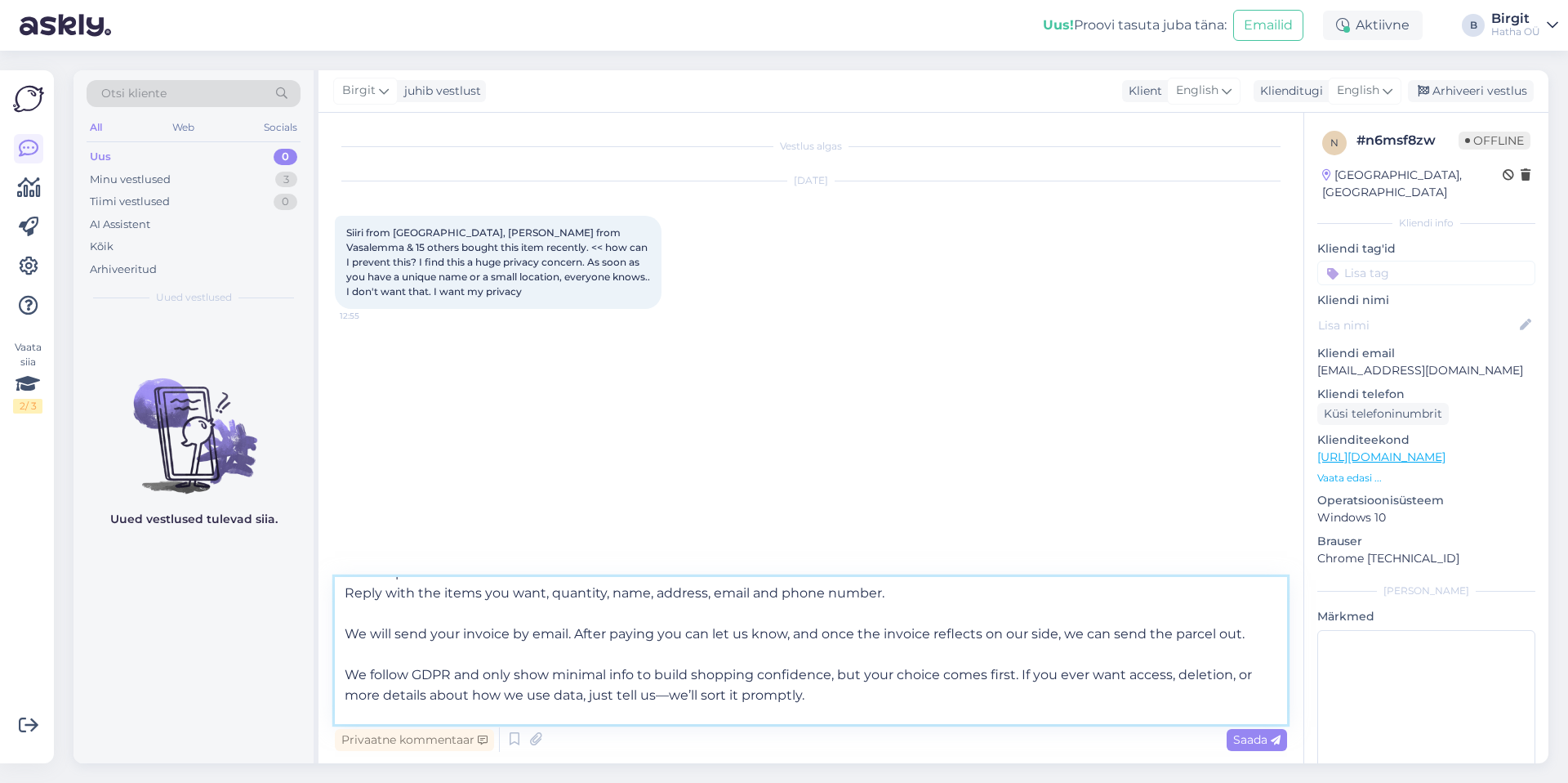
scroll to position [125, 0]
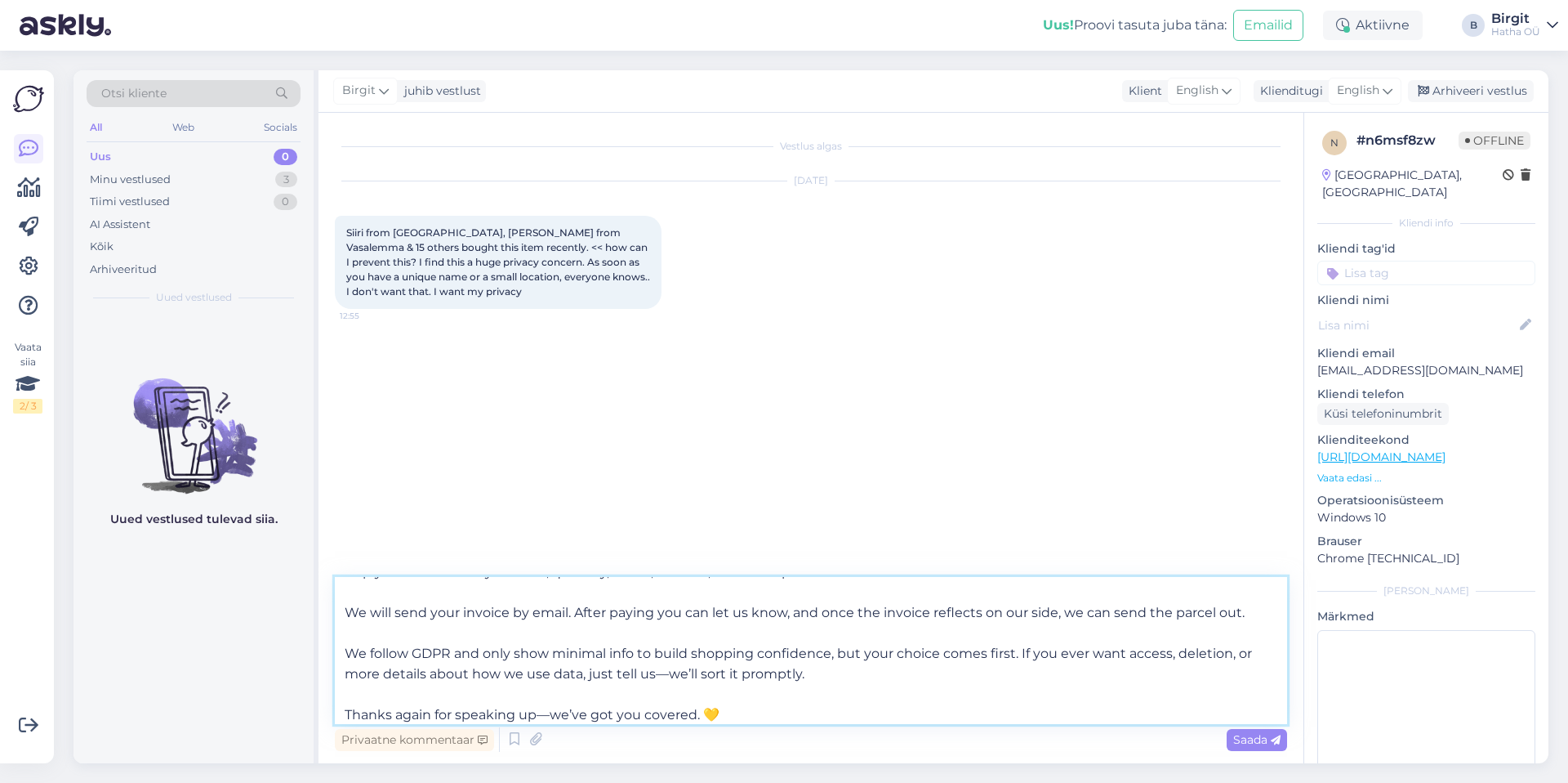
click at [827, 664] on textarea "Hi there — thank you for contacting us. I understand how even a first name + sm…" at bounding box center [810, 650] width 953 height 147
drag, startPoint x: 828, startPoint y: 676, endPoint x: 344, endPoint y: 644, distance: 485.1
click at [344, 644] on textarea "Hi there — thank you for contacting us. I understand how even a first name + sm…" at bounding box center [810, 650] width 953 height 147
drag, startPoint x: 622, startPoint y: 655, endPoint x: 691, endPoint y: 668, distance: 70.2
click at [622, 655] on textarea "Hi there — thank you for contacting us. I understand how even a first name + sm…" at bounding box center [810, 650] width 953 height 147
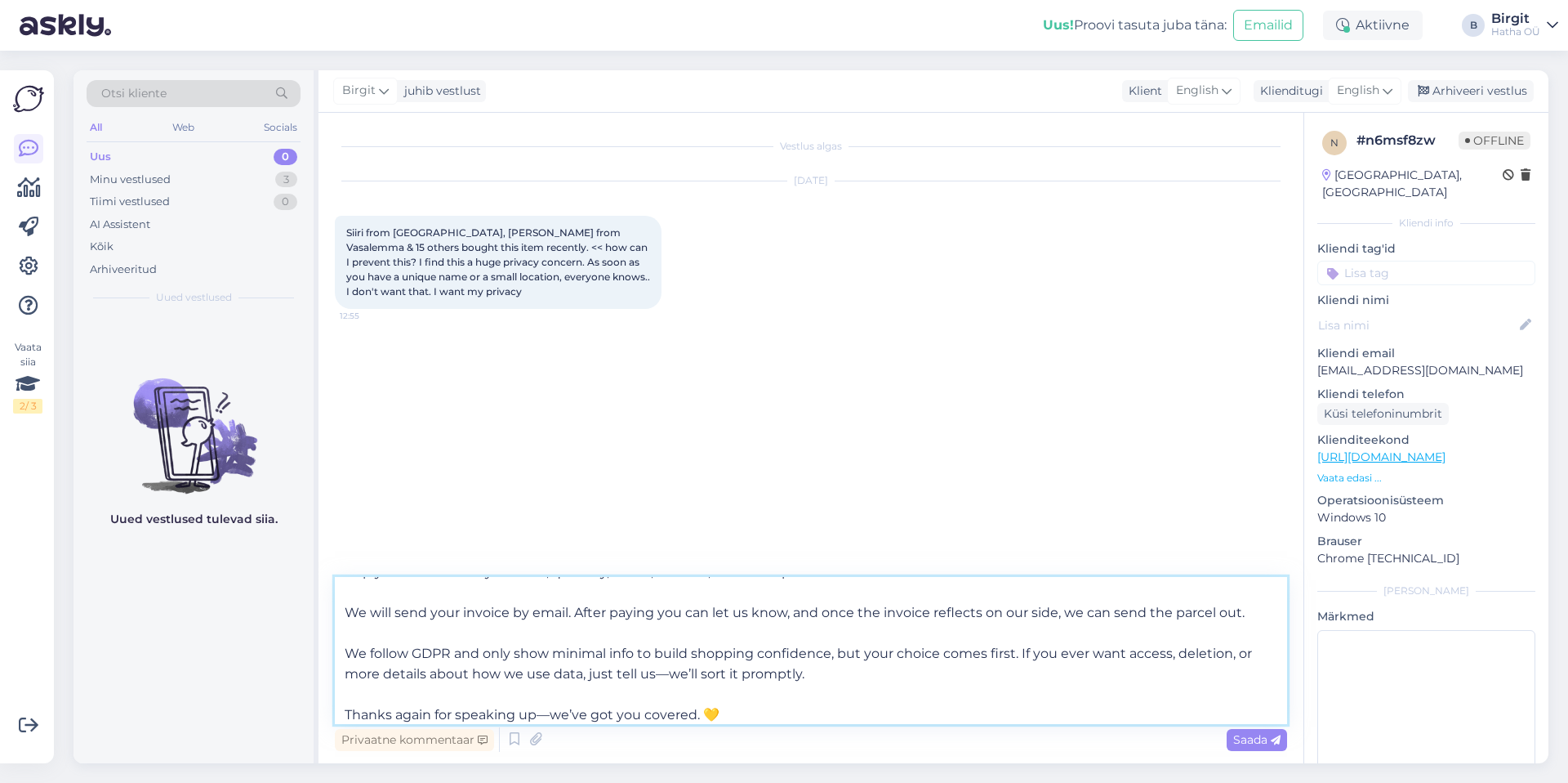
drag, startPoint x: 824, startPoint y: 681, endPoint x: 840, endPoint y: 651, distance: 34.0
click at [840, 651] on textarea "Hi there — thank you for contacting us. I understand how even a first name + sm…" at bounding box center [810, 650] width 953 height 147
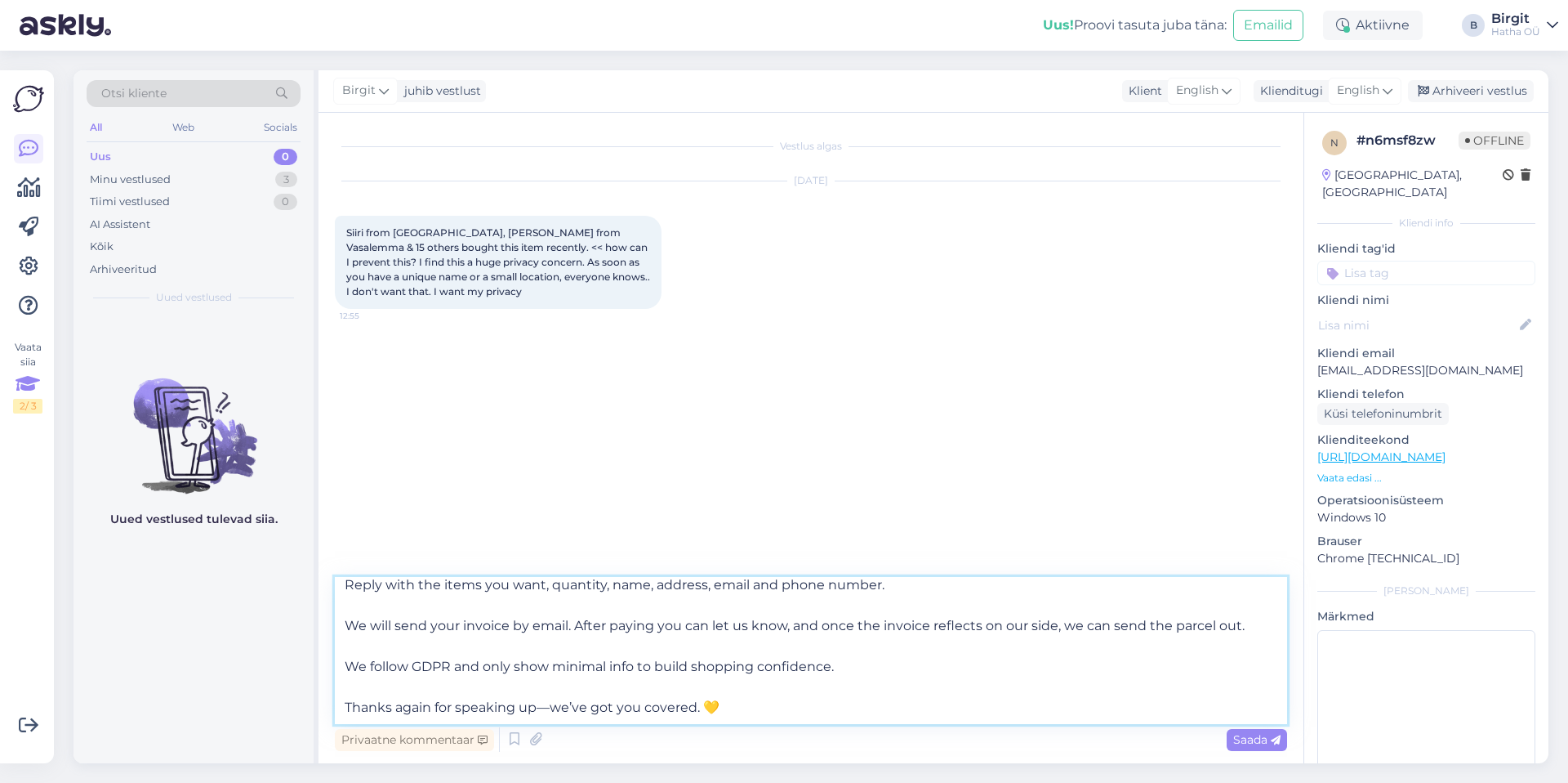
scroll to position [111, 0]
click at [738, 708] on textarea "Hi there — thank you for contacting us. I understand how even a first name + sm…" at bounding box center [810, 650] width 953 height 147
click at [564, 649] on textarea "Hi there — thank you for contacting us. I understand how even a first name + sm…" at bounding box center [810, 650] width 953 height 147
click at [355, 648] on textarea "Hi there — thank you for contacting us. I understand how even a first name + sm…" at bounding box center [810, 650] width 953 height 147
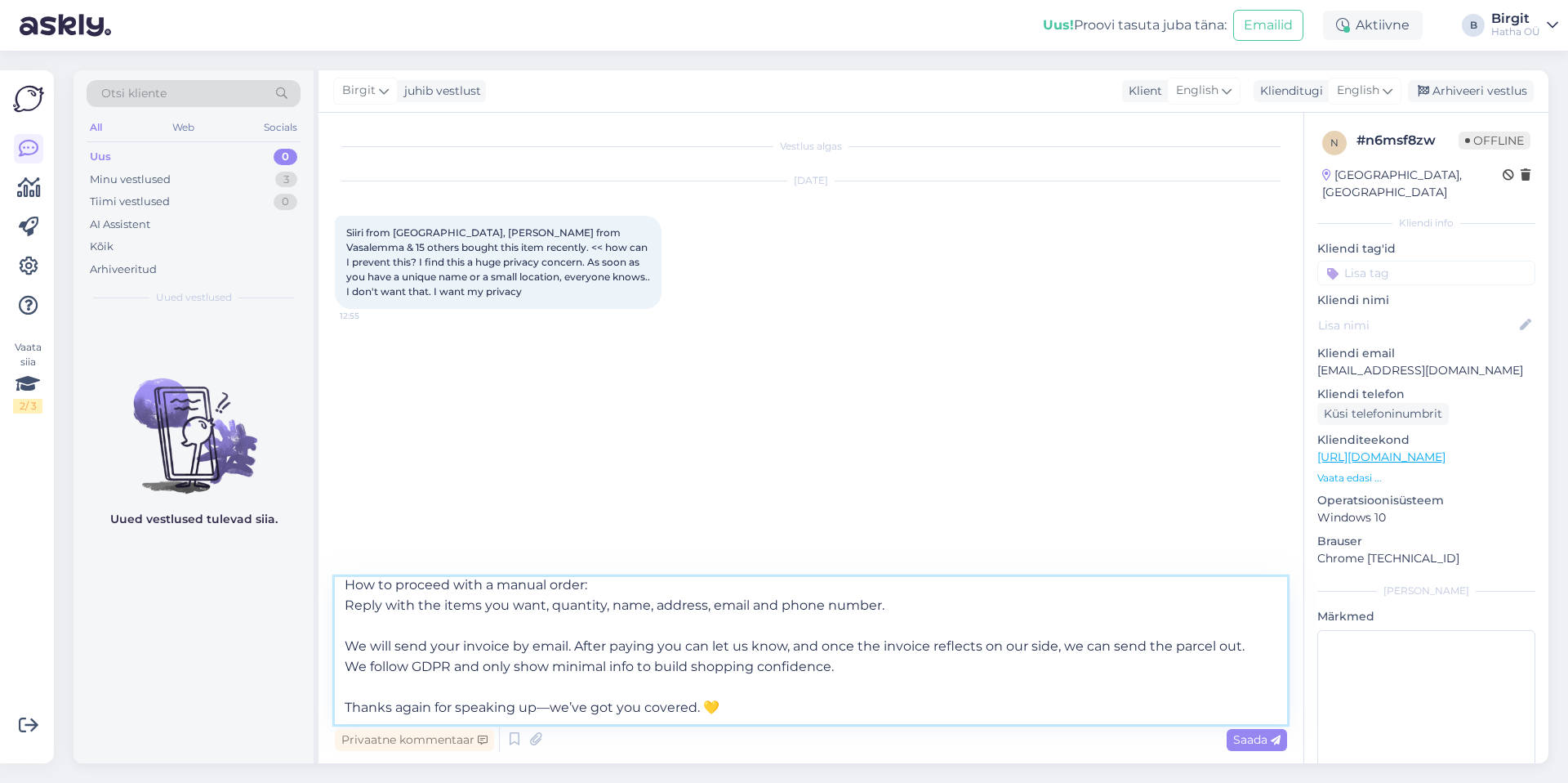
scroll to position [91, 0]
click at [898, 666] on textarea "Hi there — thank you for contacting us. I understand how even a first name + sm…" at bounding box center [810, 650] width 953 height 147
click at [855, 682] on textarea "Hi there — thank you for contacting us. I understand how even a first name + sm…" at bounding box center [810, 650] width 953 height 147
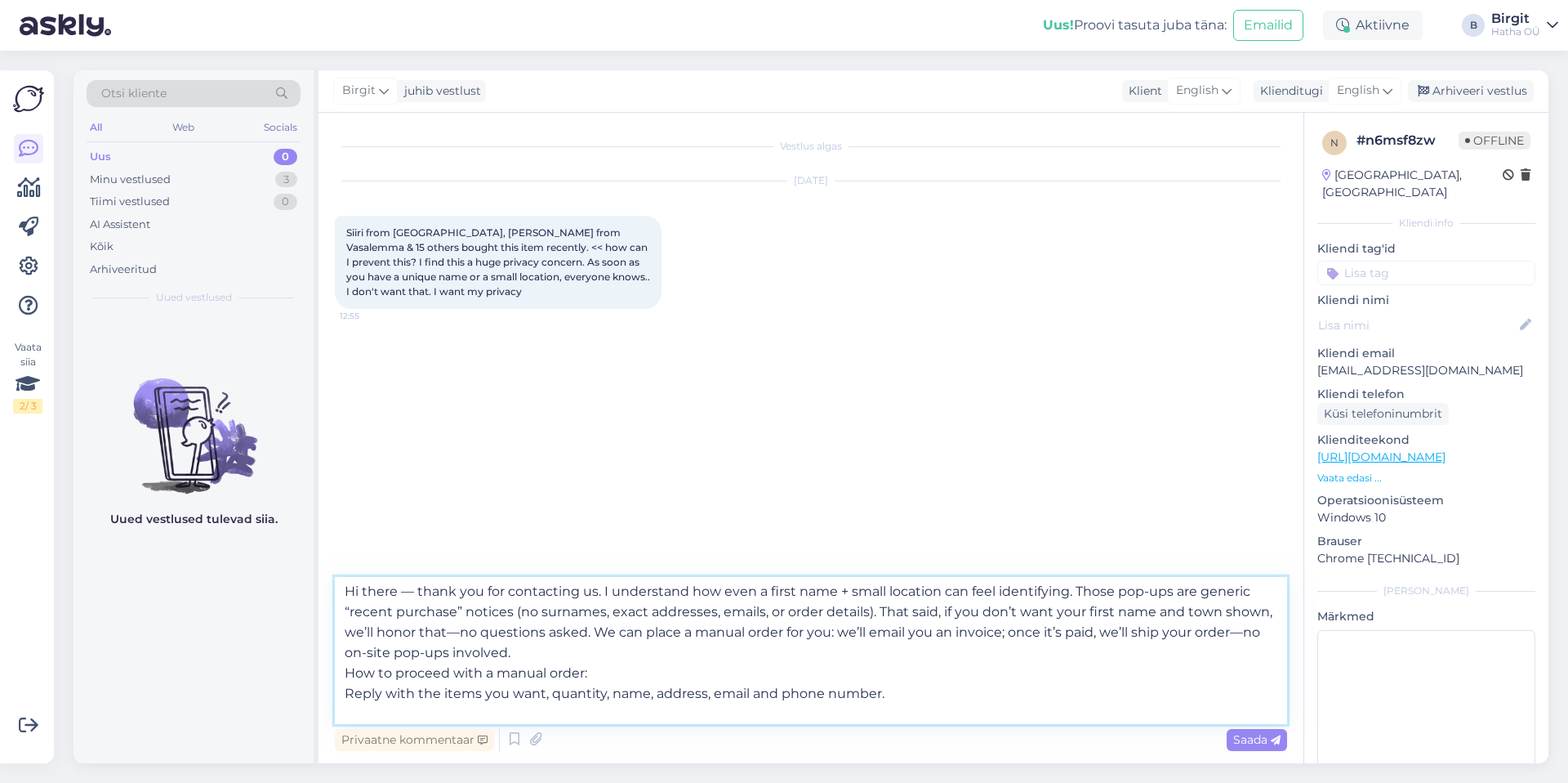
scroll to position [0, 0]
drag, startPoint x: 845, startPoint y: 593, endPoint x: 858, endPoint y: 631, distance: 40.2
click at [845, 593] on textarea "Hi there — thank you for contacting us. I understand how even a first name + sm…" at bounding box center [810, 650] width 953 height 147
click at [676, 648] on textarea "Hi there — thank you for contacting us. I understand how even a first name in a…" at bounding box center [810, 650] width 953 height 147
click at [720, 655] on textarea "Hi there — thank you for contacting us. I understand how even a first name in a…" at bounding box center [810, 650] width 953 height 147
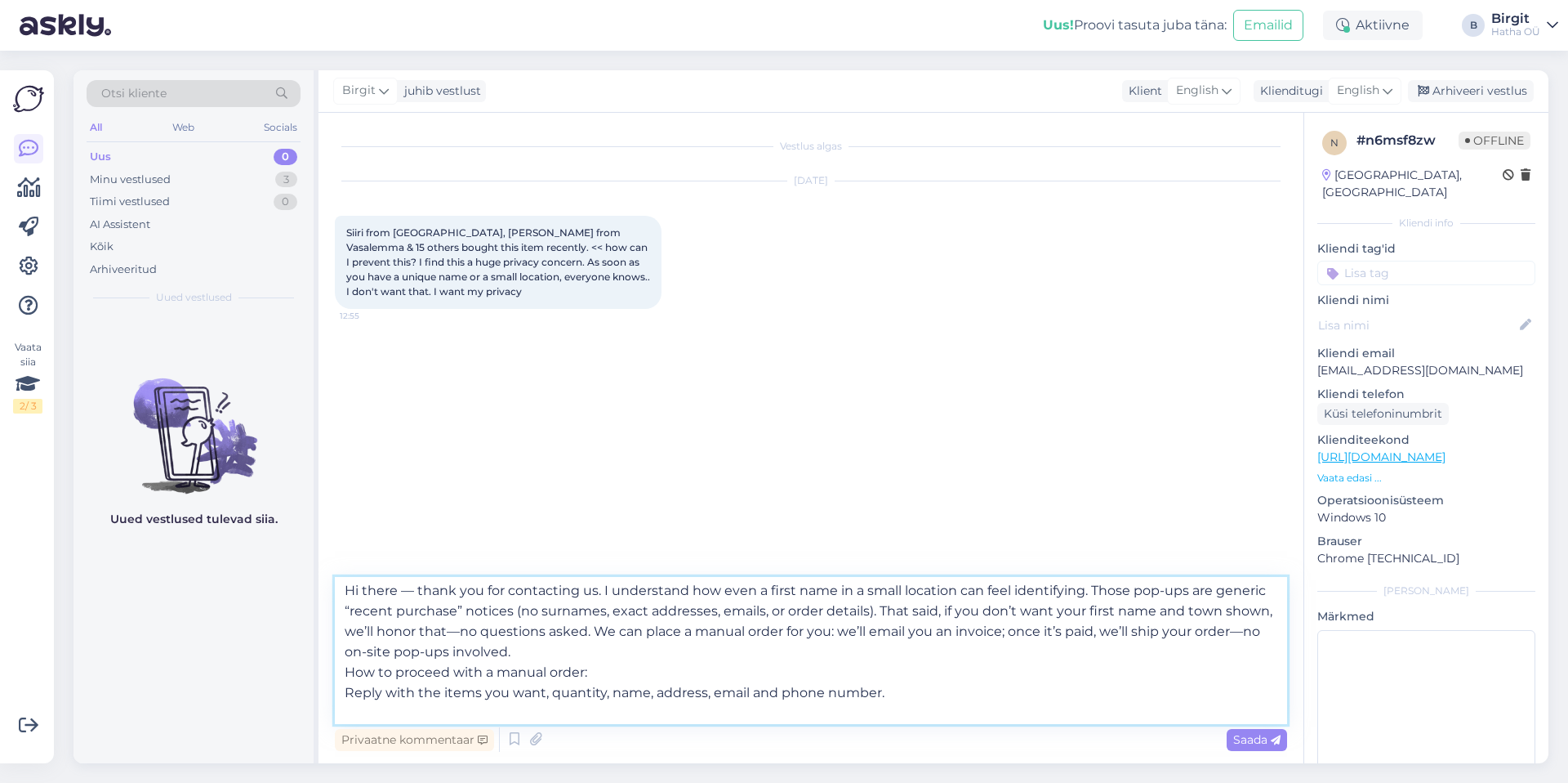
scroll to position [6, 0]
click at [345, 665] on textarea "Hi there — thank you for contacting us. I understand how even a first name in a…" at bounding box center [810, 650] width 953 height 147
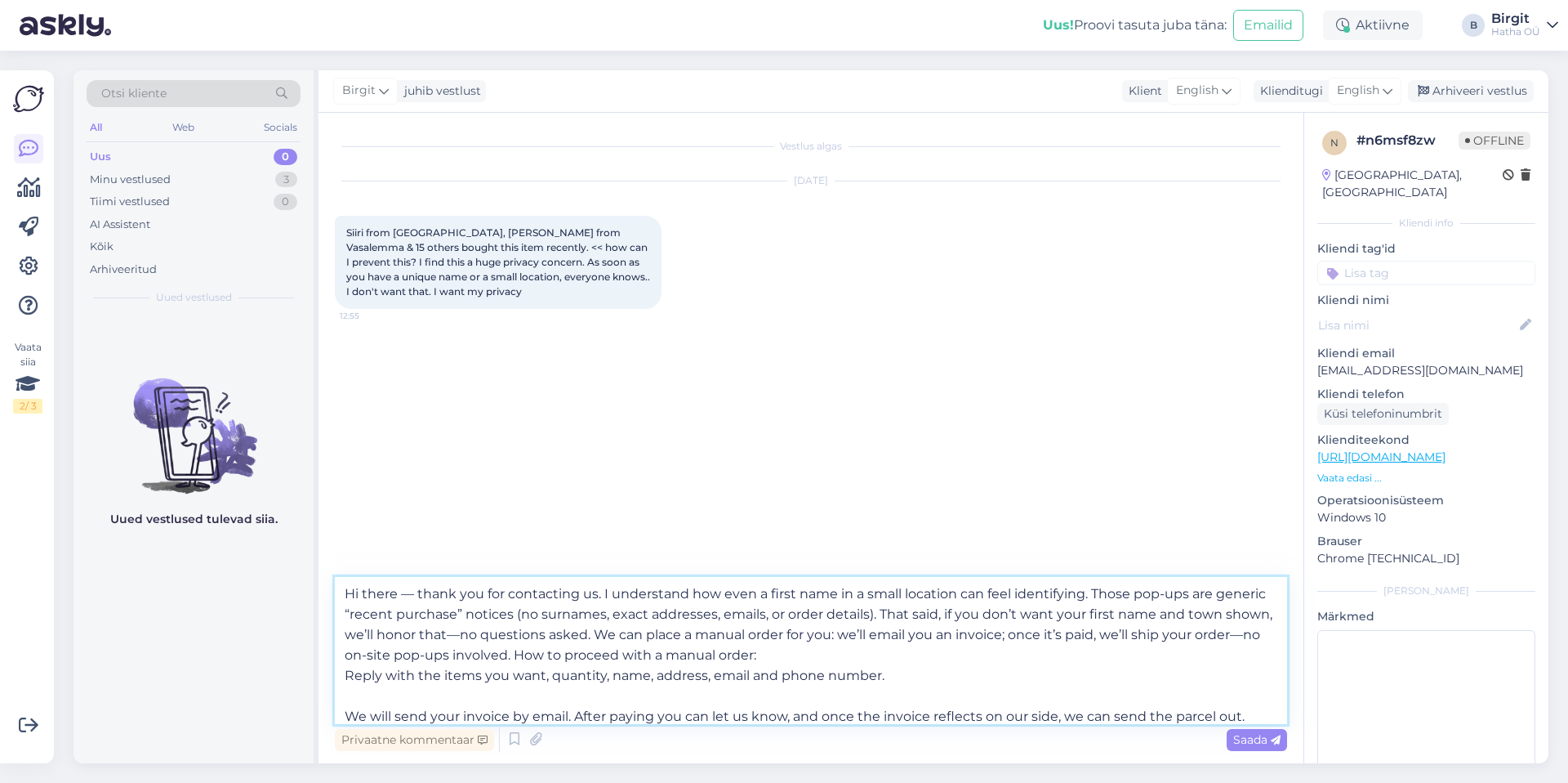
scroll to position [30, 0]
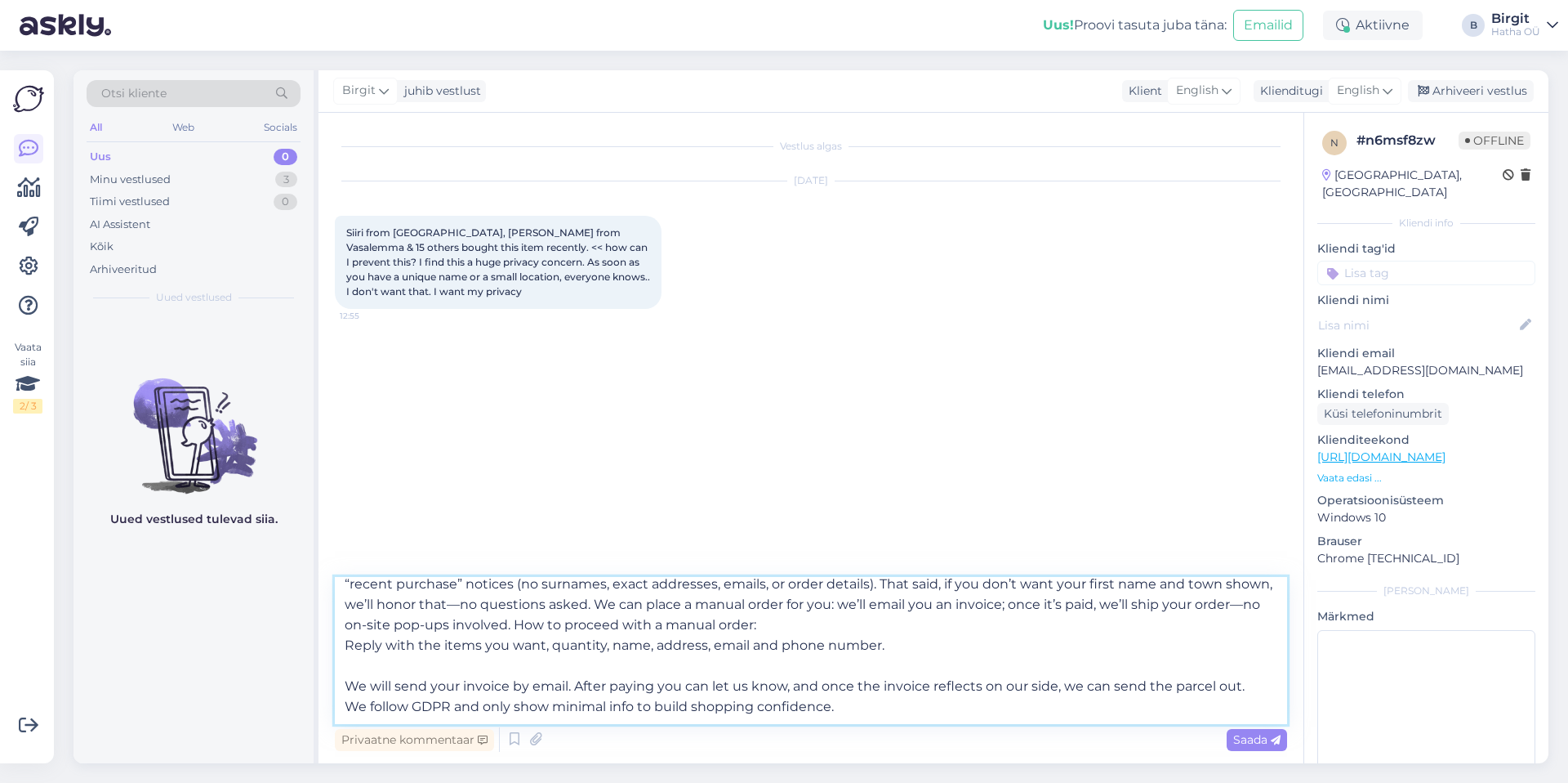
click at [351, 665] on textarea "Hi there — thank you for contacting us. I understand how even a first name in a…" at bounding box center [810, 650] width 953 height 147
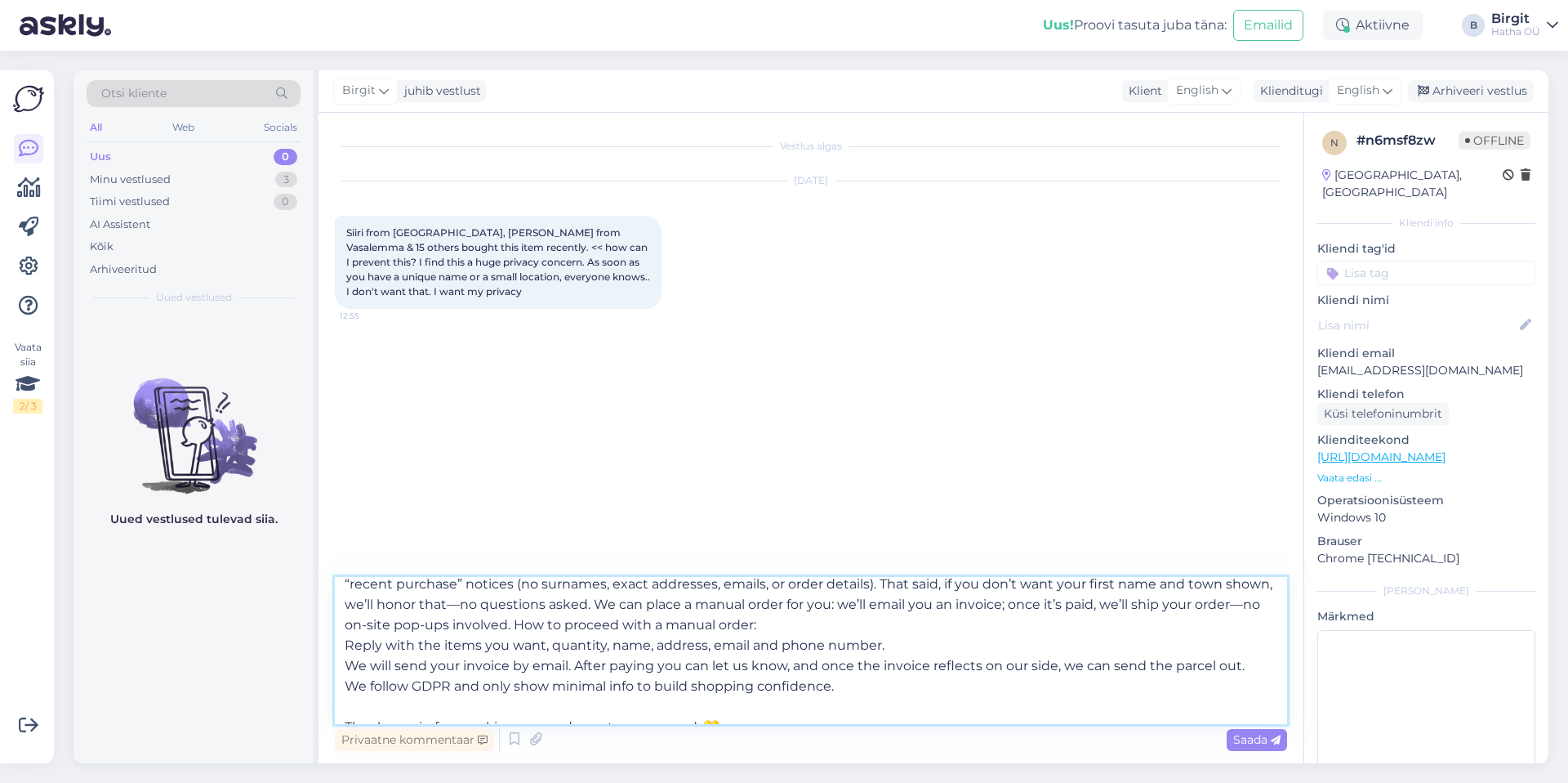
click at [395, 663] on textarea "Hi there — thank you for contacting us. I understand how even a first name in a…" at bounding box center [810, 650] width 953 height 147
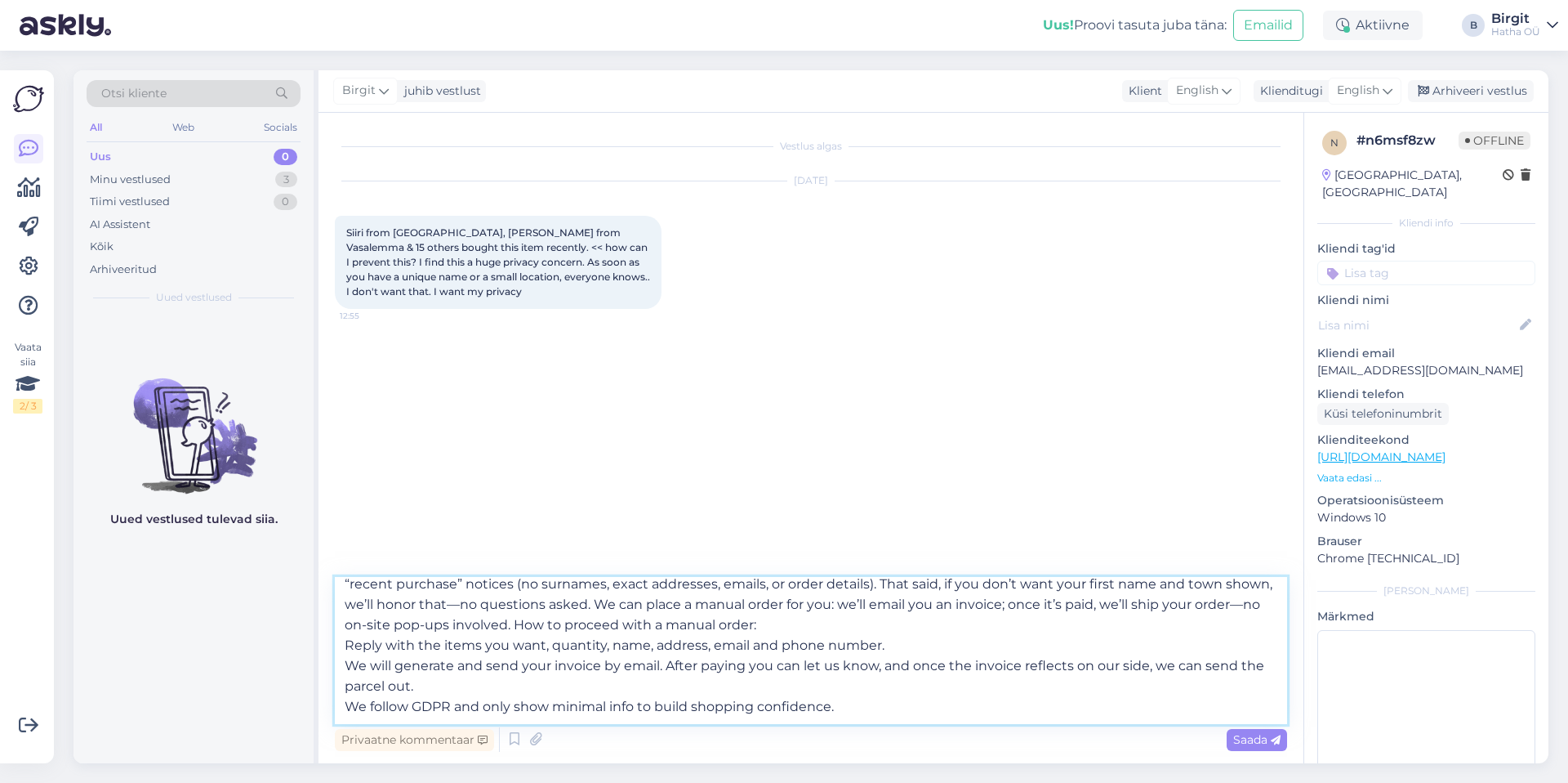
click at [574, 682] on textarea "Hi there — thank you for contacting us. I understand how even a first name in a…" at bounding box center [810, 650] width 953 height 147
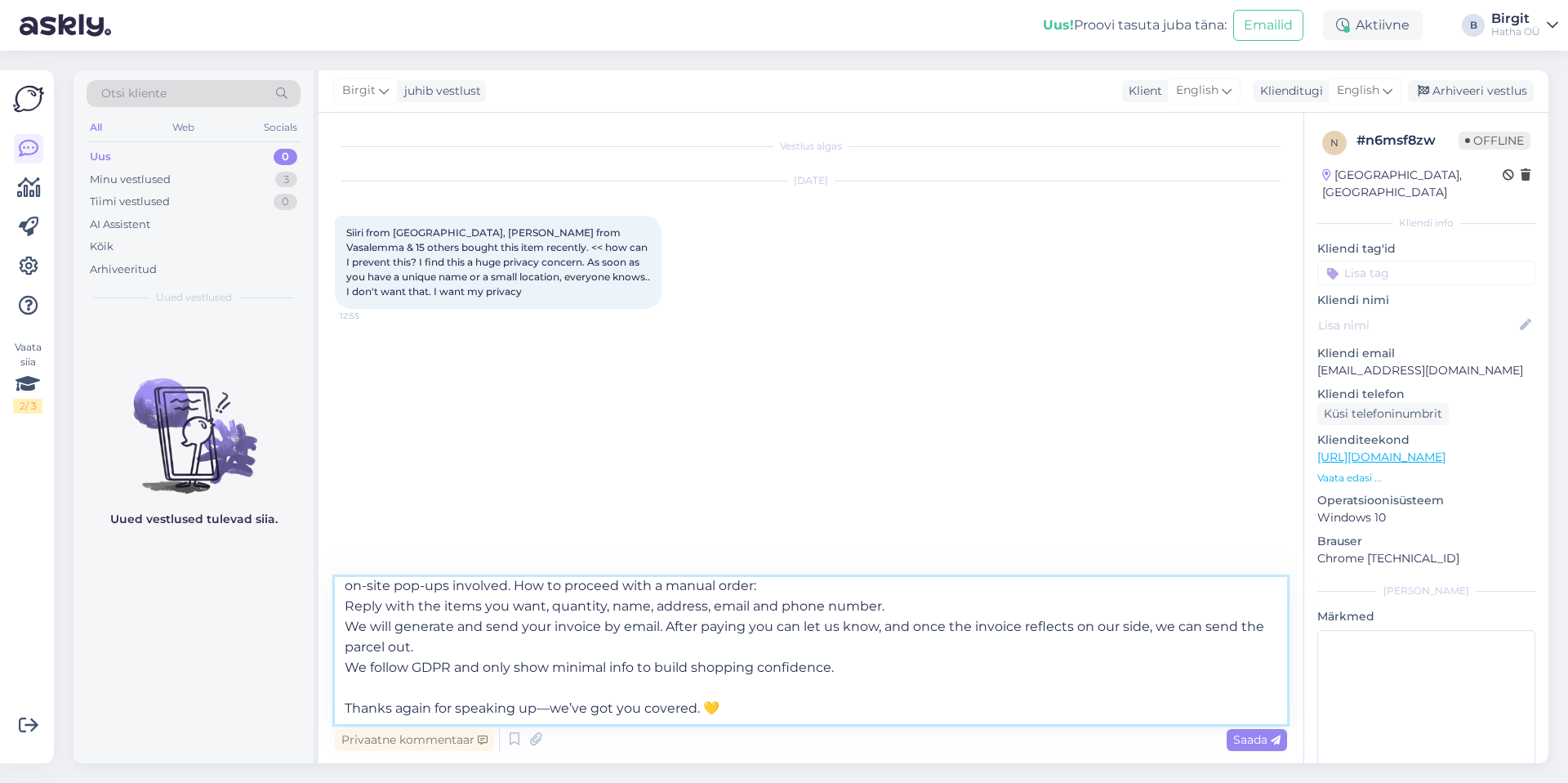
scroll to position [70, 0]
click at [342, 665] on textarea "Hi there — thank you for contacting us. I understand how even a first name in a…" at bounding box center [810, 650] width 953 height 147
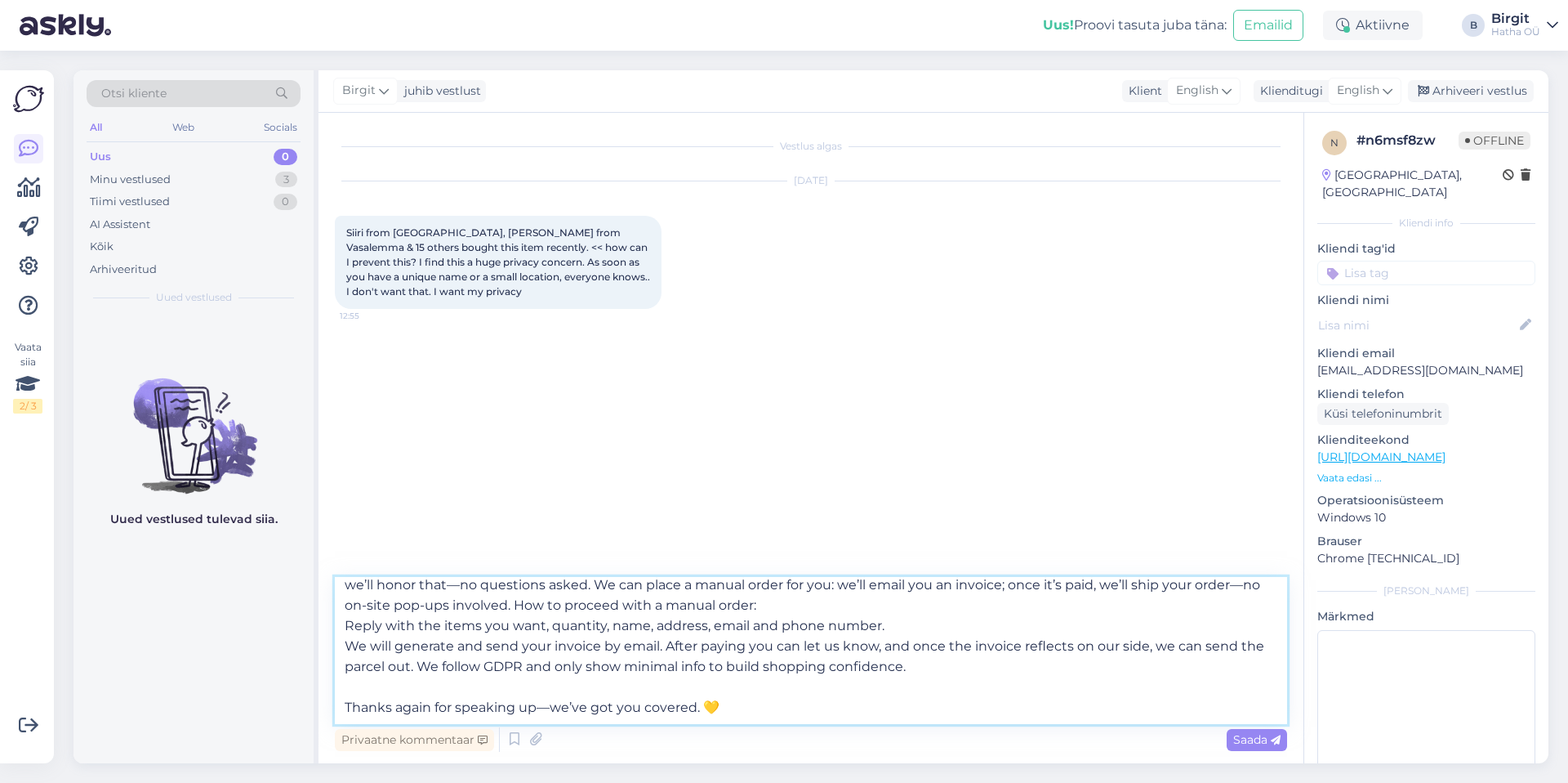
scroll to position [50, 0]
click at [954, 667] on textarea "Hi there — thank you for contacting us. I understand how even a first name in a…" at bounding box center [810, 650] width 953 height 147
drag, startPoint x: 738, startPoint y: 705, endPoint x: 331, endPoint y: 693, distance: 407.2
click at [331, 693] on div "Vestlus algas [DATE] Siiri from [GEOGRAPHIC_DATA], Kairi from Vasalemma & 15 ot…" at bounding box center [810, 438] width 985 height 650
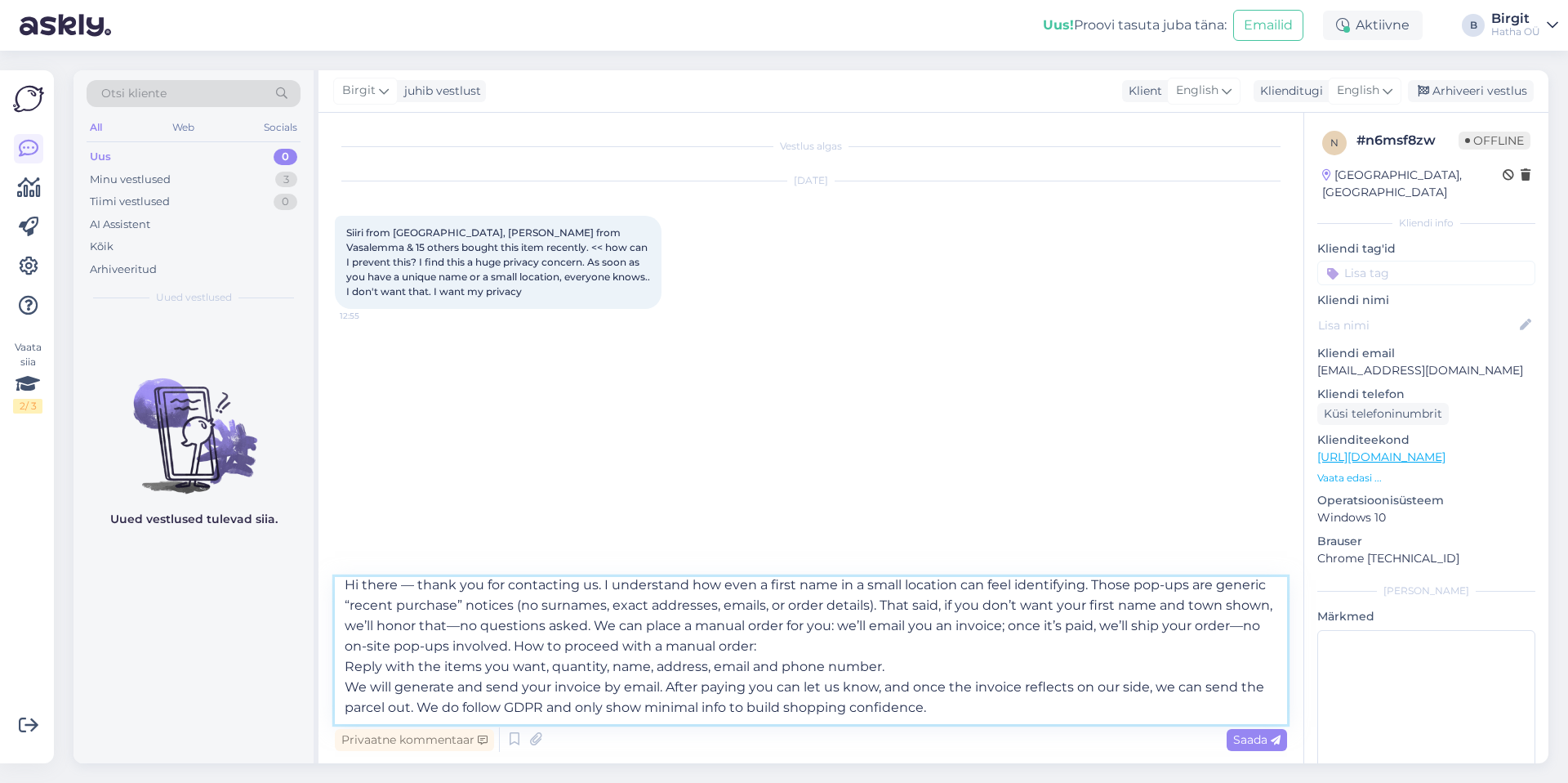
scroll to position [29, 0]
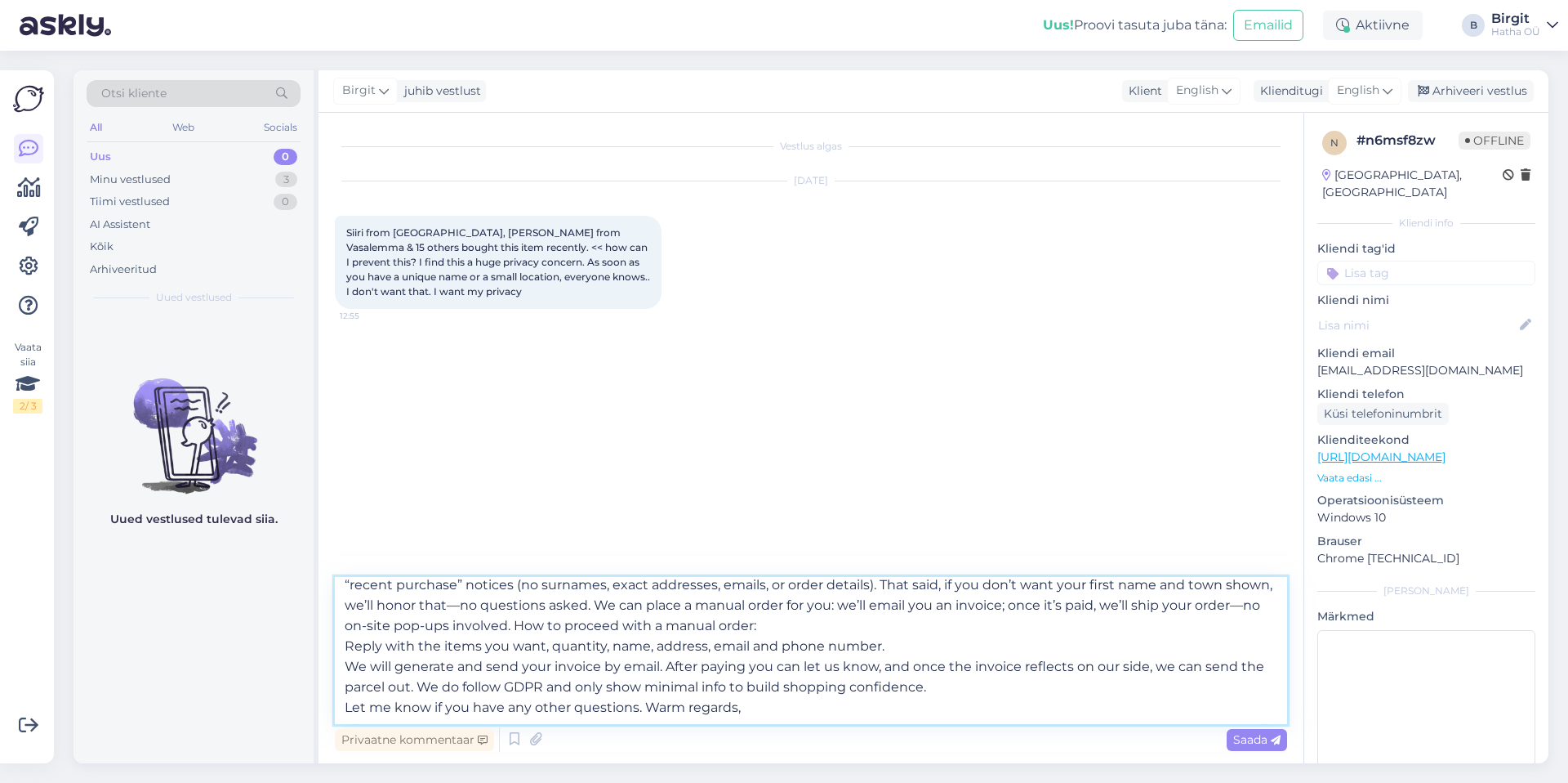
type textarea "Hi there — thank you for contacting us. I understand how even a first name in a…"
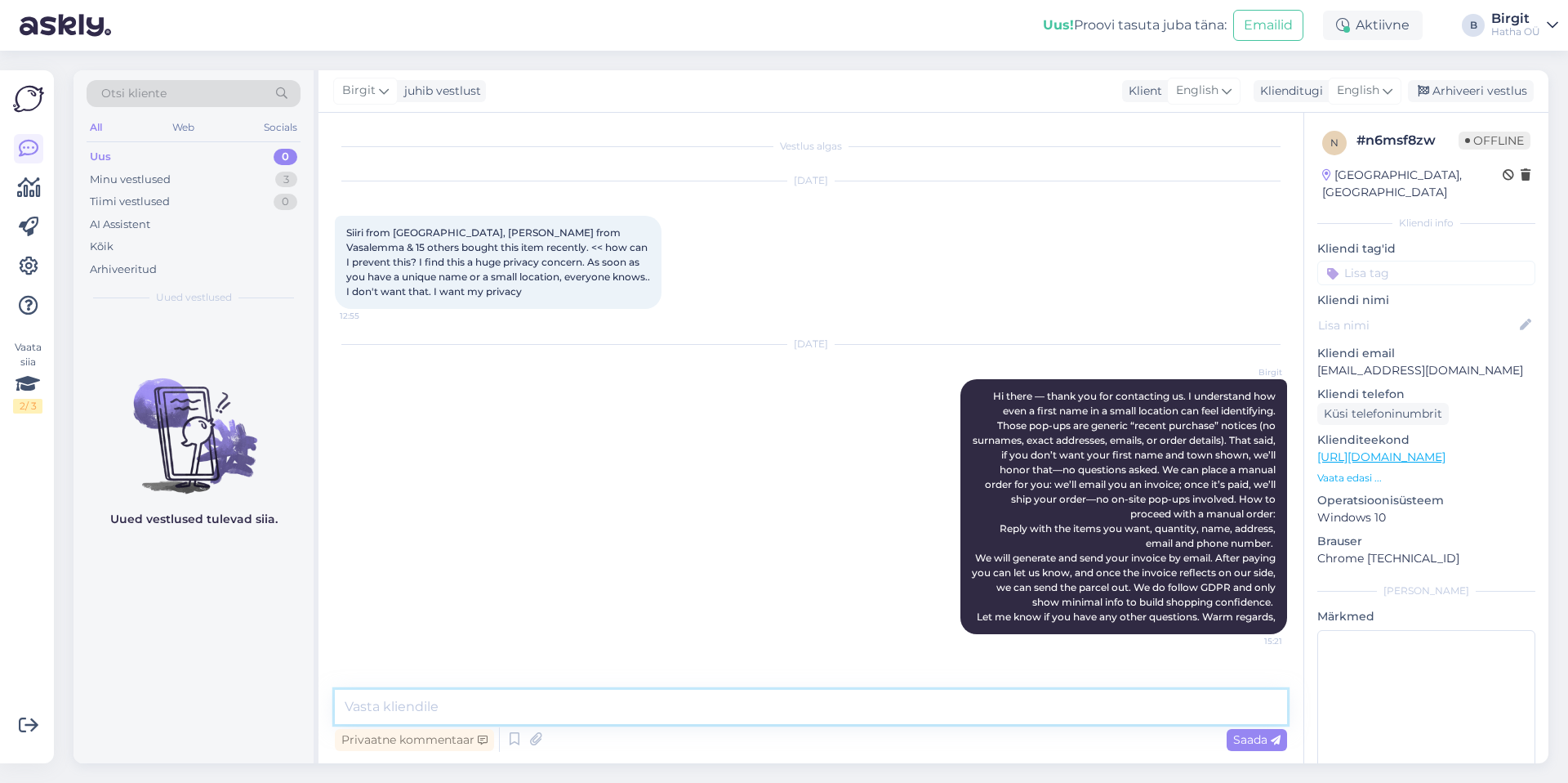
scroll to position [0, 0]
click at [932, 509] on icon at bounding box center [933, 506] width 10 height 10
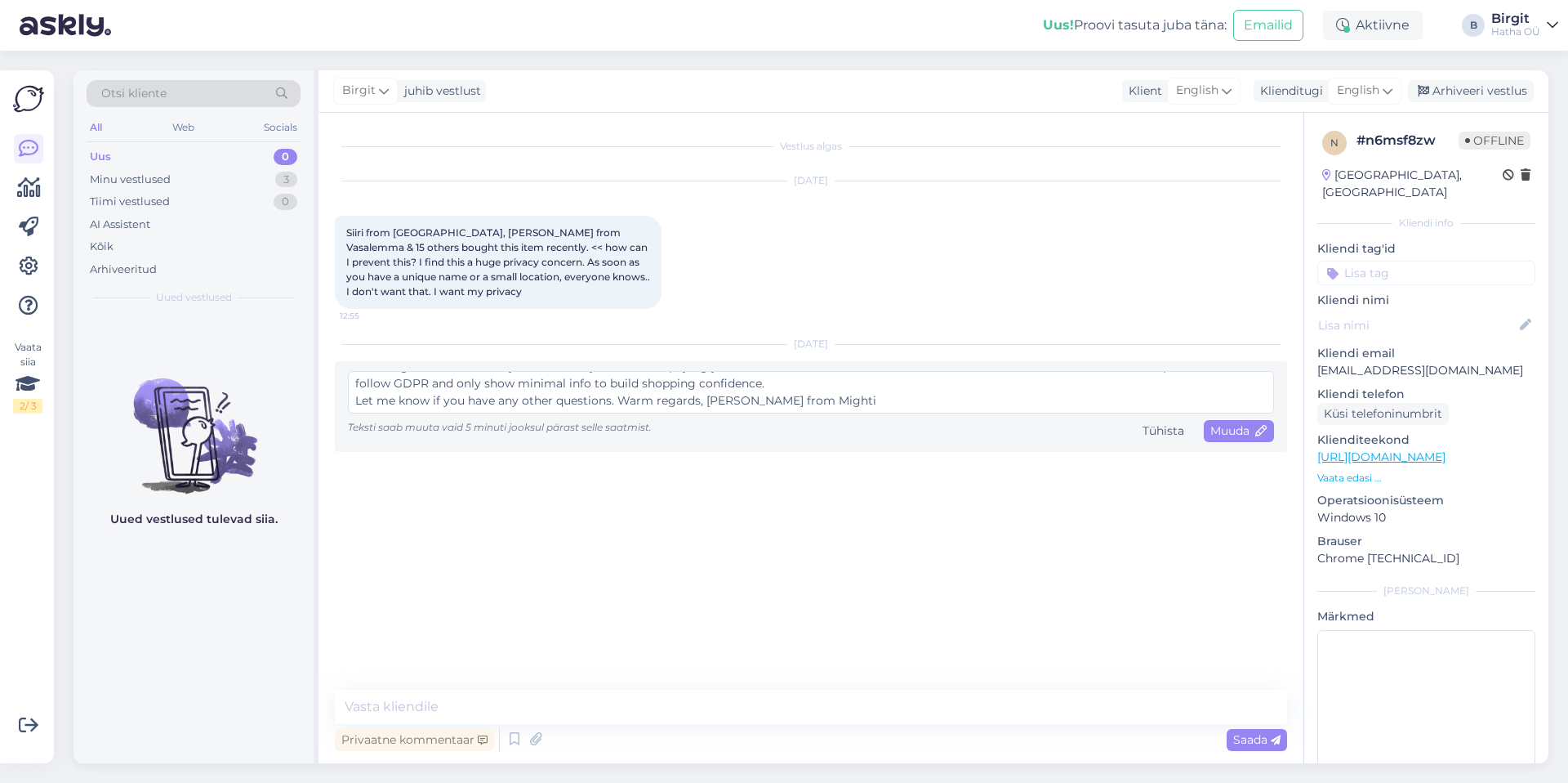
scroll to position [103, 0]
type textarea "Hi there — thank you for contacting us. I understand how even a first name in a…"
click at [1249, 434] on span "Muuda" at bounding box center [1239, 431] width 57 height 15
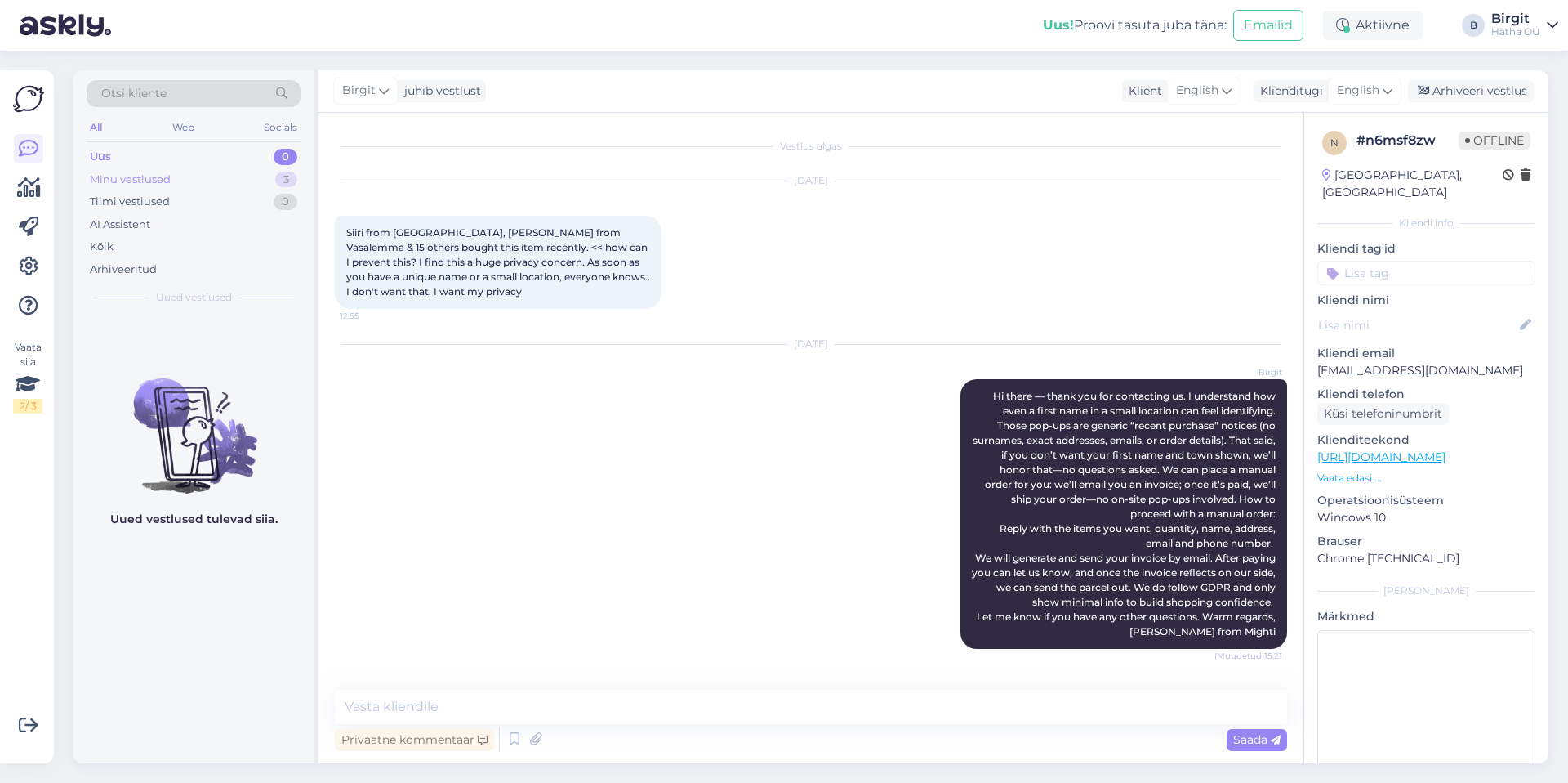
click at [179, 176] on div "Minu vestlused 3" at bounding box center [193, 180] width 214 height 23
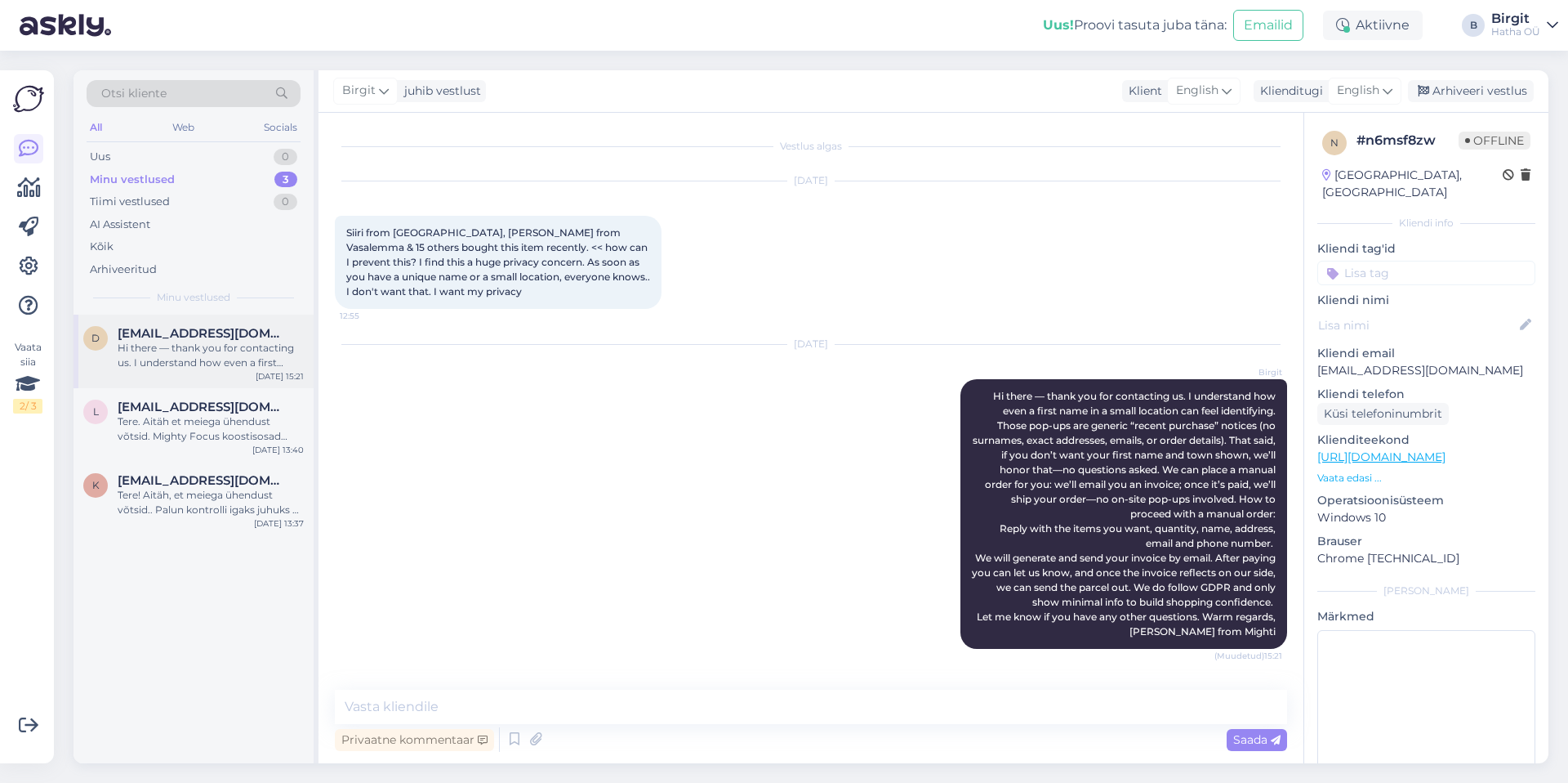
click at [193, 350] on div "Hi there — thank you for contacting us. I understand how even a first name in a…" at bounding box center [210, 355] width 186 height 29
click at [181, 480] on span "[EMAIL_ADDRESS][DOMAIN_NAME]" at bounding box center [202, 480] width 170 height 15
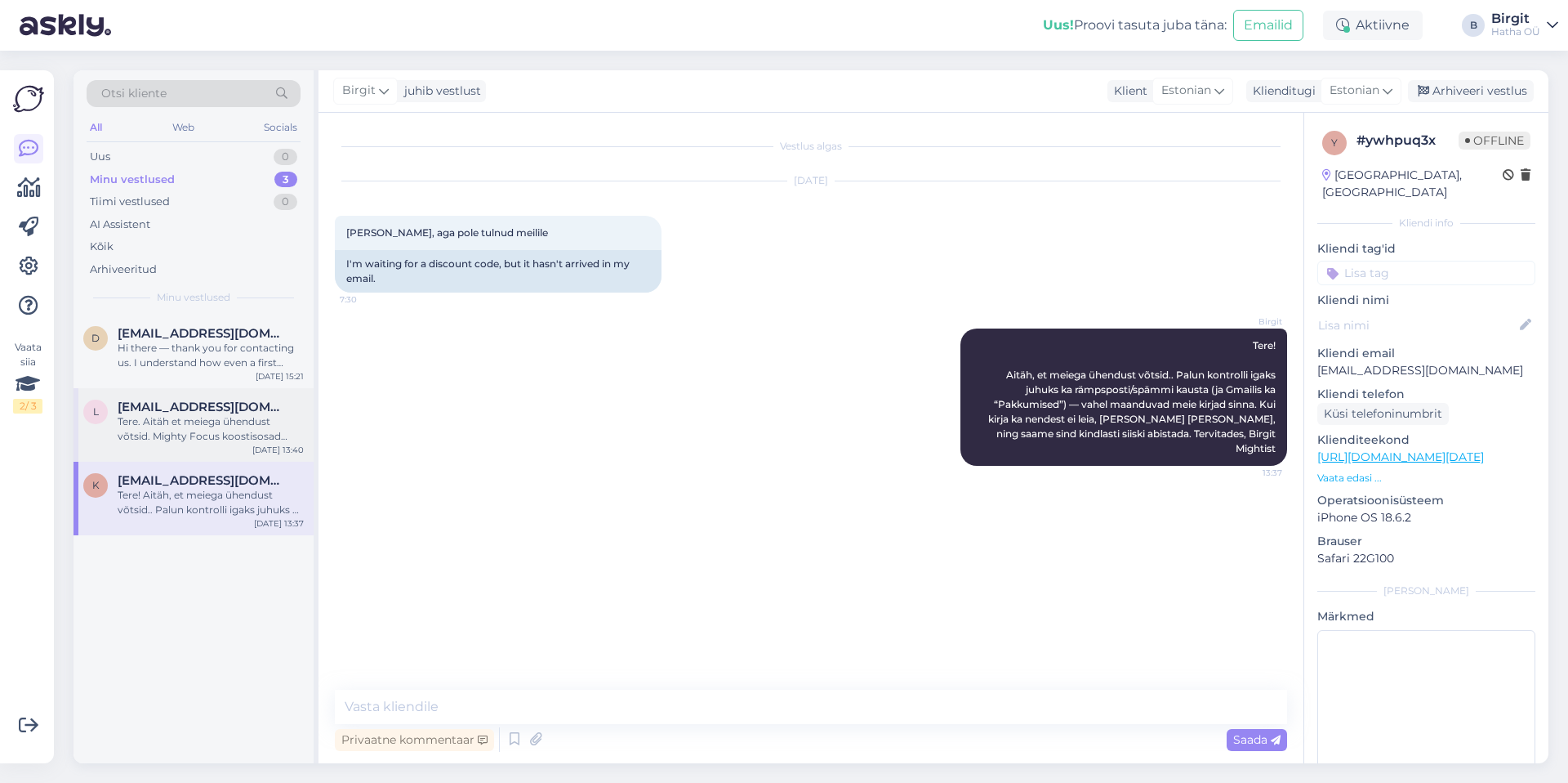
click at [163, 412] on span "[EMAIL_ADDRESS][DOMAIN_NAME]" at bounding box center [202, 407] width 170 height 15
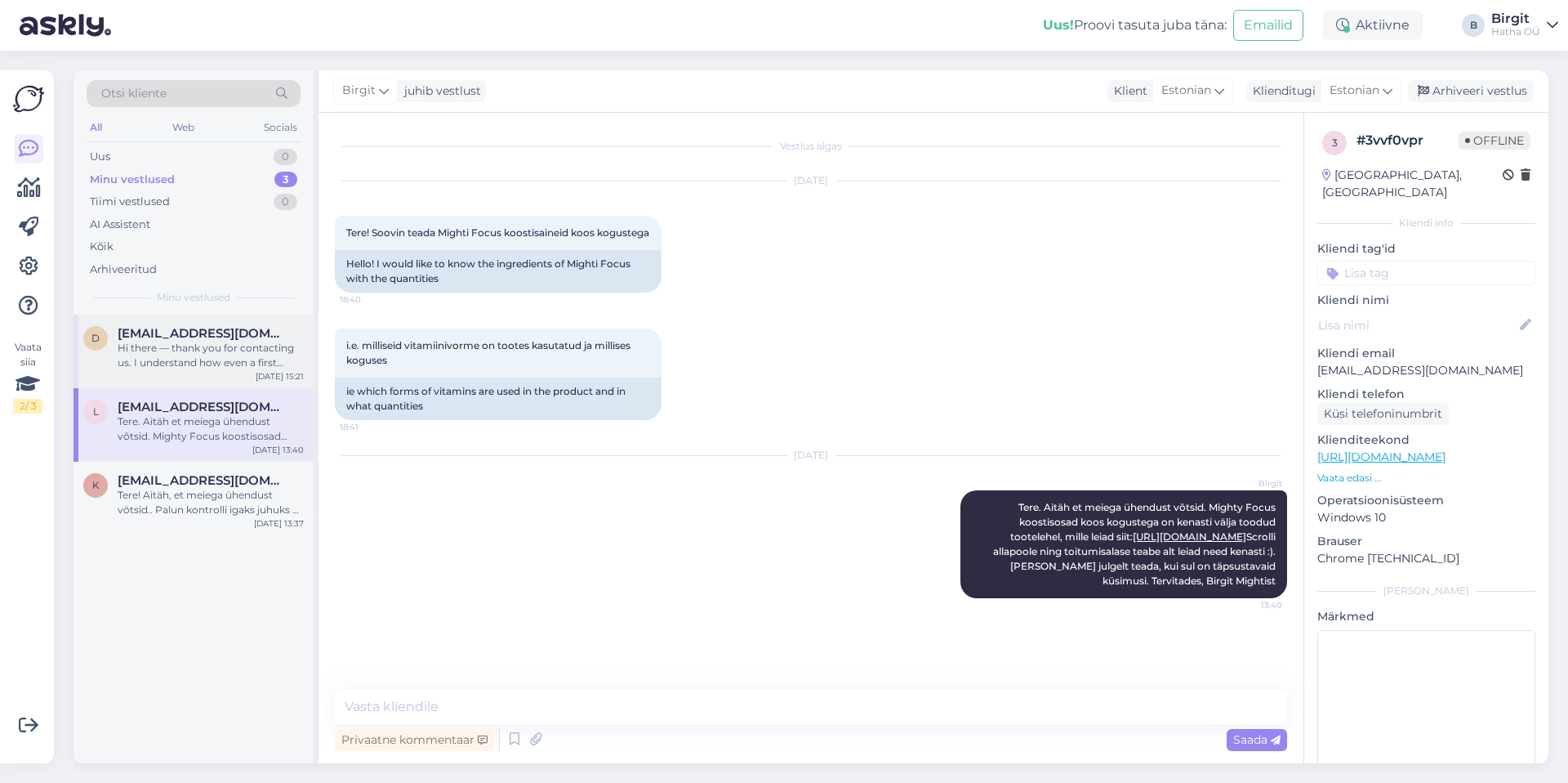
click at [174, 364] on div "Hi there — thank you for contacting us. I understand how even a first name in a…" at bounding box center [210, 355] width 186 height 29
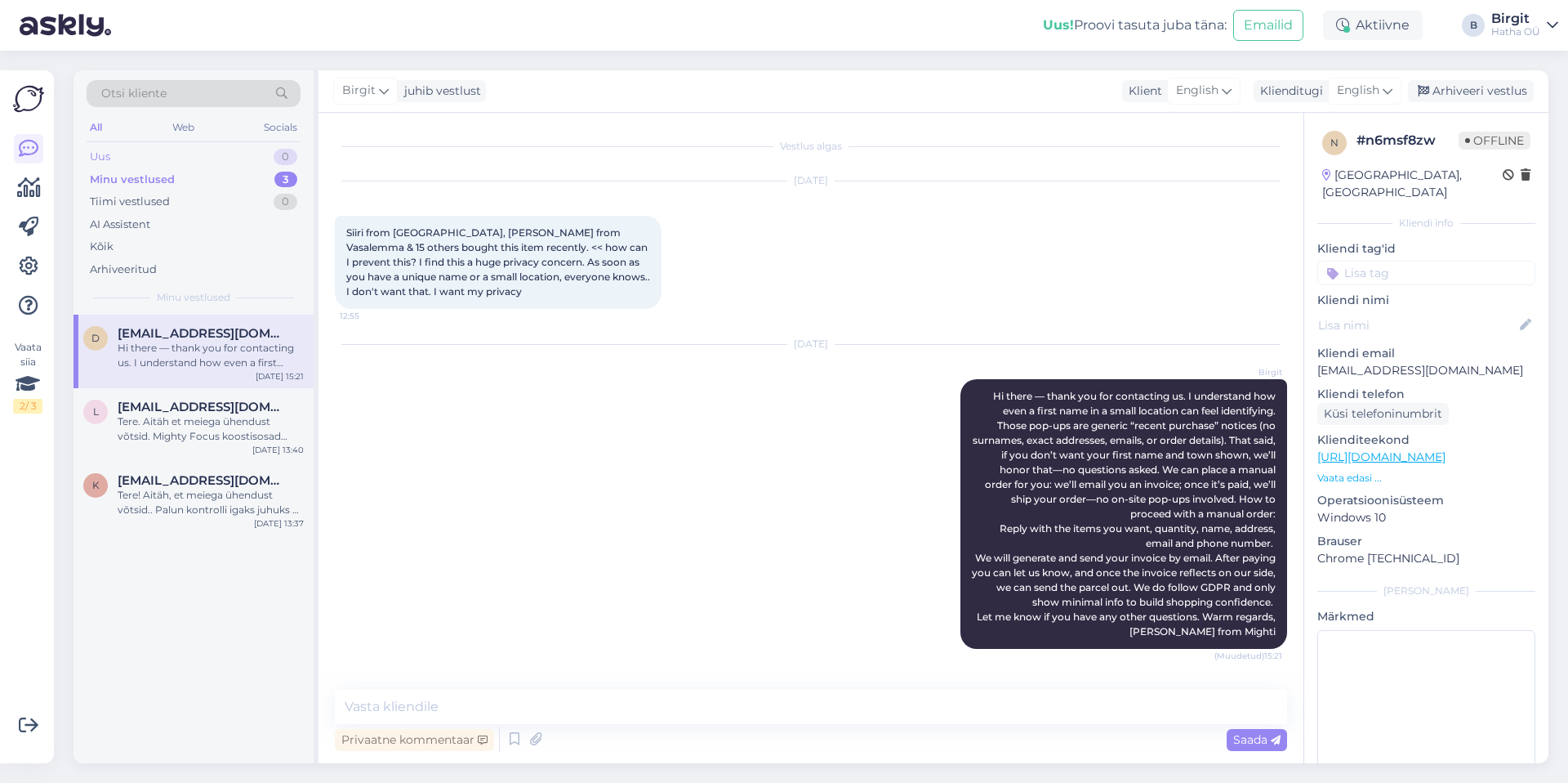
click at [155, 154] on div "Uus 0" at bounding box center [193, 157] width 214 height 23
